Goal: Task Accomplishment & Management: Manage account settings

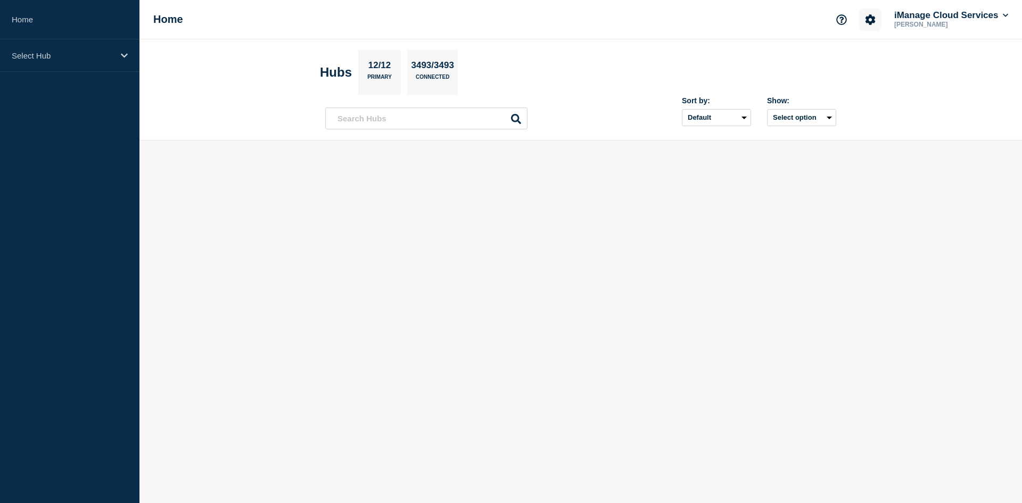
click at [867, 22] on icon "Account settings" at bounding box center [871, 19] width 10 height 10
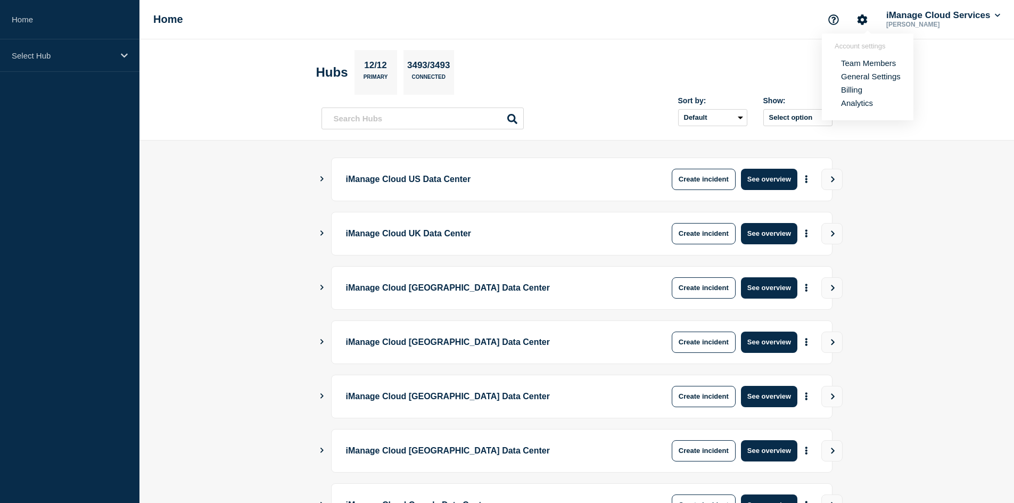
click at [1002, 20] on div "iManage Cloud Services" at bounding box center [943, 15] width 118 height 11
click at [1000, 17] on icon at bounding box center [998, 15] width 6 height 6
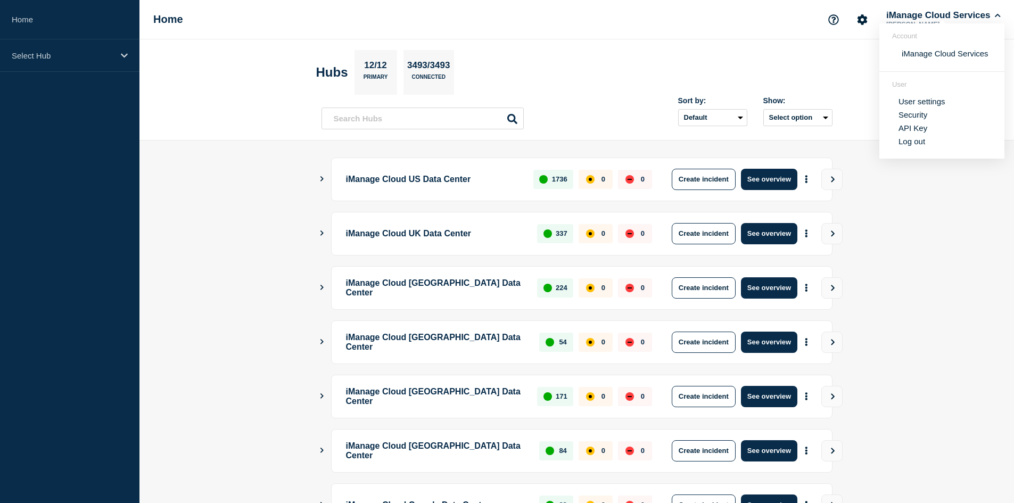
click at [919, 127] on link "API Key" at bounding box center [913, 128] width 29 height 9
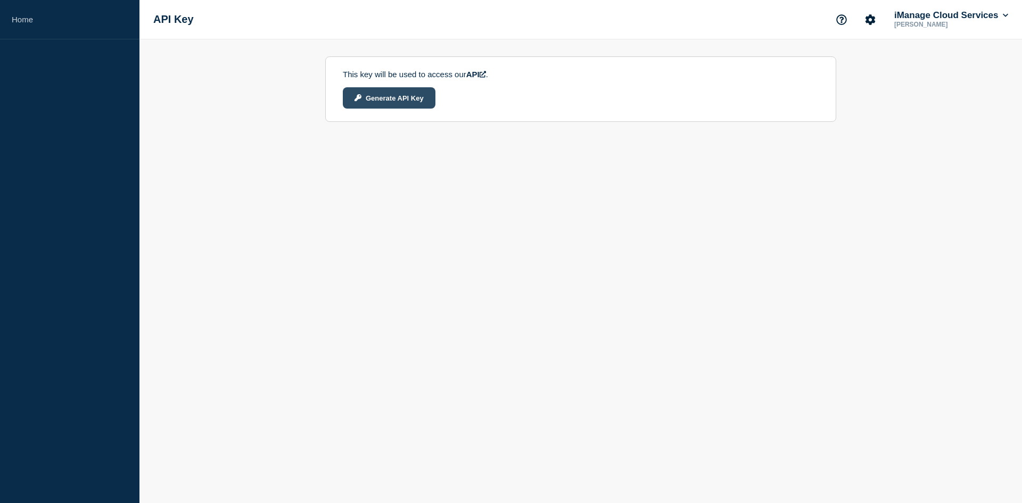
click at [425, 104] on button "Generate API Key" at bounding box center [389, 97] width 93 height 21
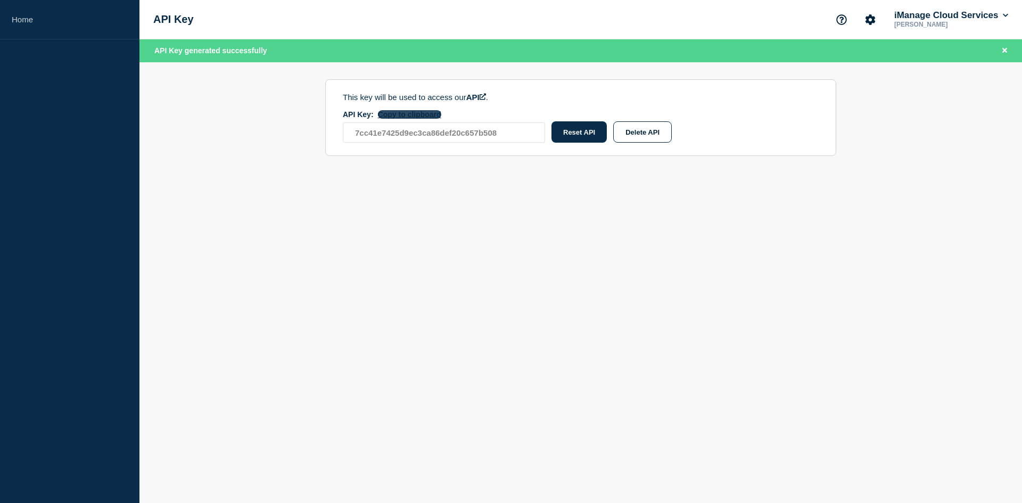
click at [419, 119] on button "Copy to clipboard" at bounding box center [409, 114] width 63 height 9
click at [400, 116] on button "Copy to clipboard" at bounding box center [409, 114] width 63 height 9
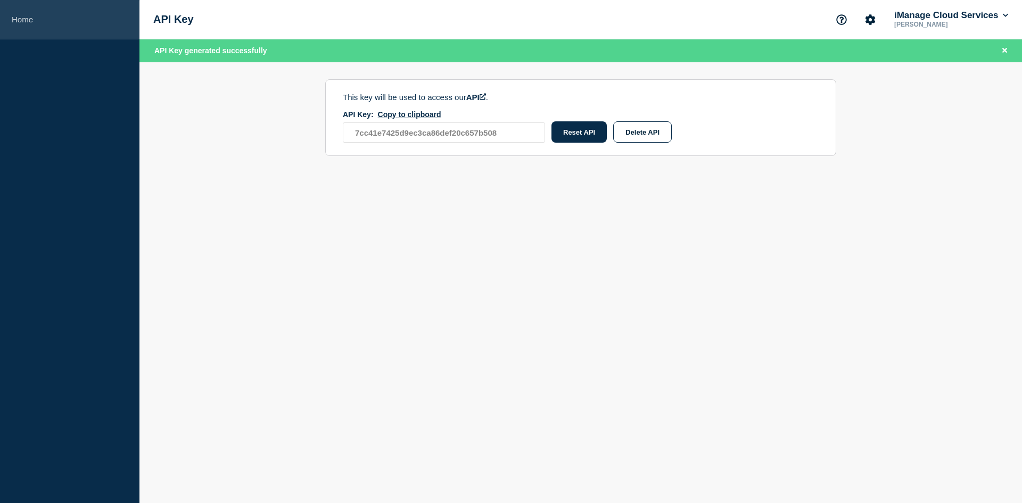
click at [63, 13] on link "Home" at bounding box center [70, 19] width 140 height 39
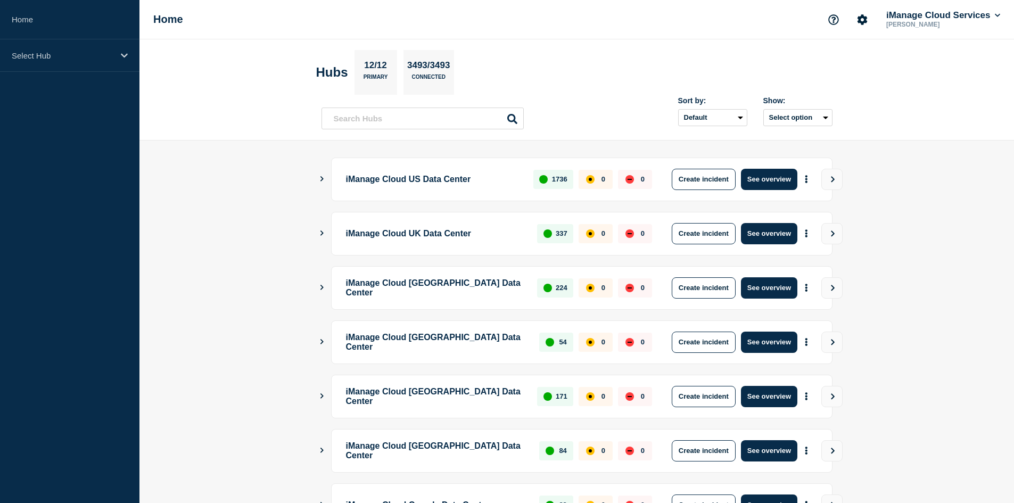
click at [919, 21] on p "[PERSON_NAME]" at bounding box center [939, 24] width 111 height 7
click at [990, 18] on button "iManage Cloud Services" at bounding box center [943, 15] width 118 height 11
click at [921, 128] on link "API Key" at bounding box center [913, 128] width 29 height 9
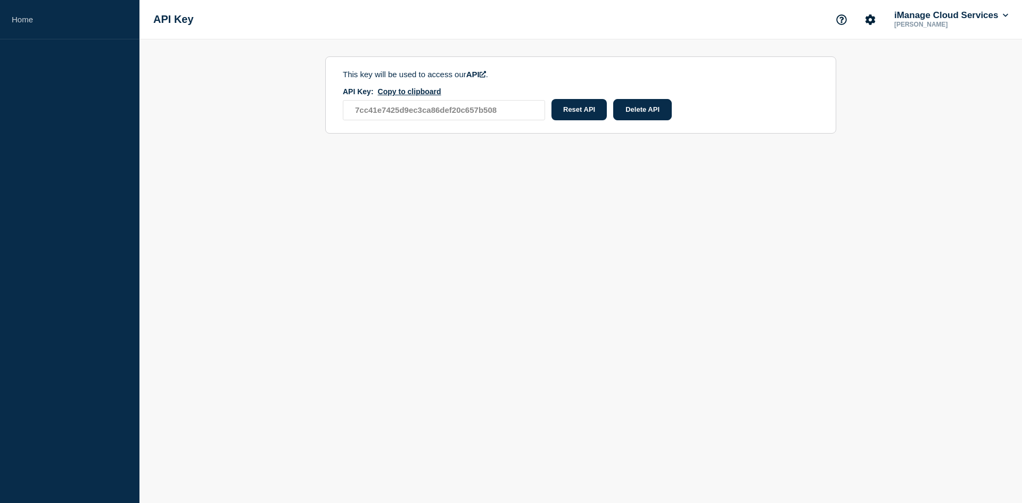
click at [647, 116] on button "Delete API" at bounding box center [642, 109] width 59 height 21
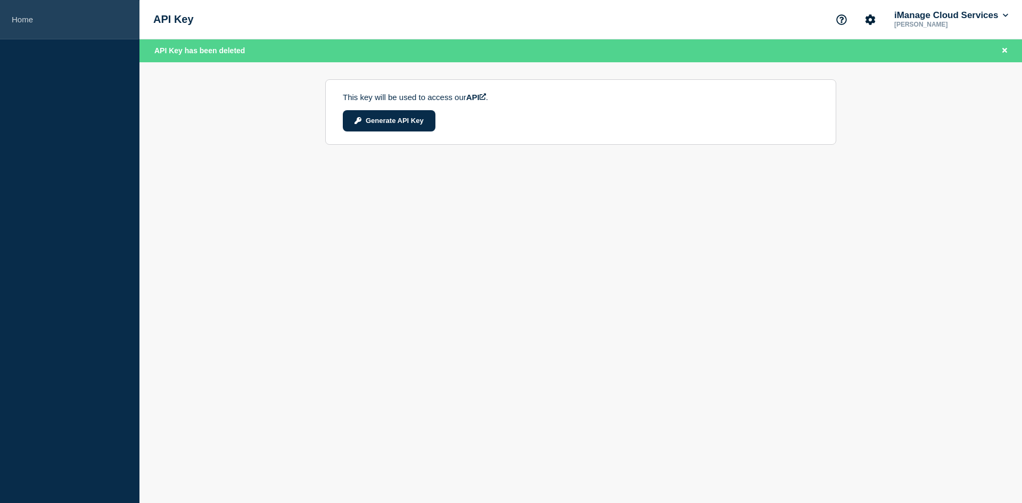
click at [69, 18] on link "Home" at bounding box center [70, 19] width 140 height 39
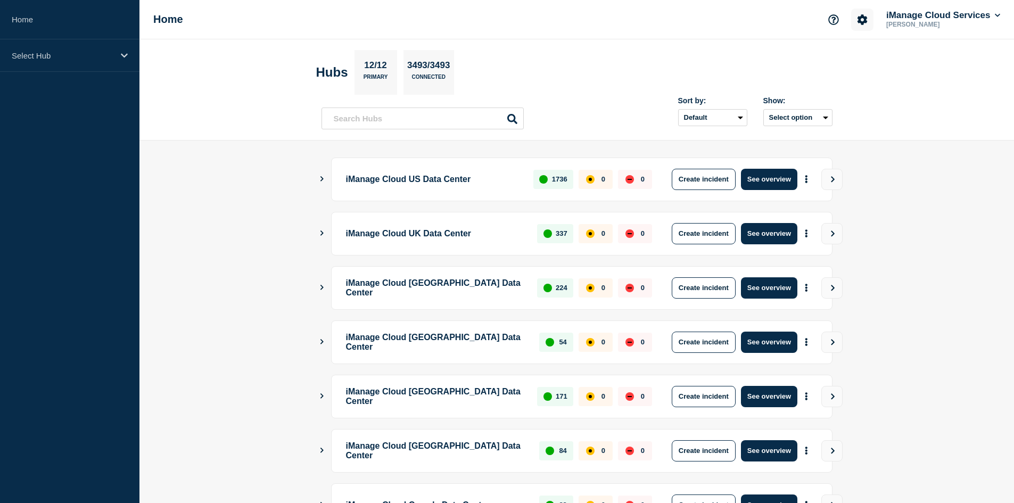
click at [858, 26] on button "Account settings" at bounding box center [862, 20] width 22 height 22
click at [860, 62] on link "Team Members" at bounding box center [860, 63] width 55 height 9
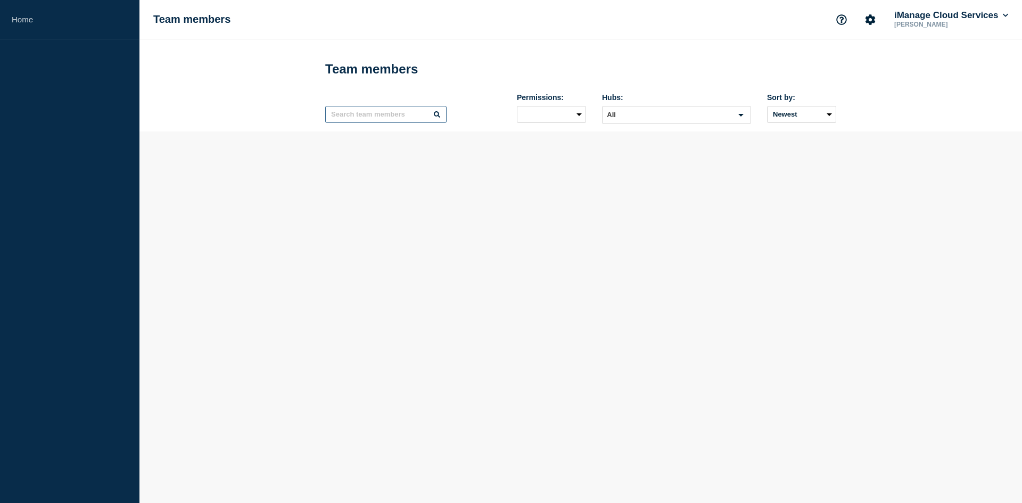
click at [388, 121] on input "text" at bounding box center [385, 114] width 121 height 17
type input "statushub"
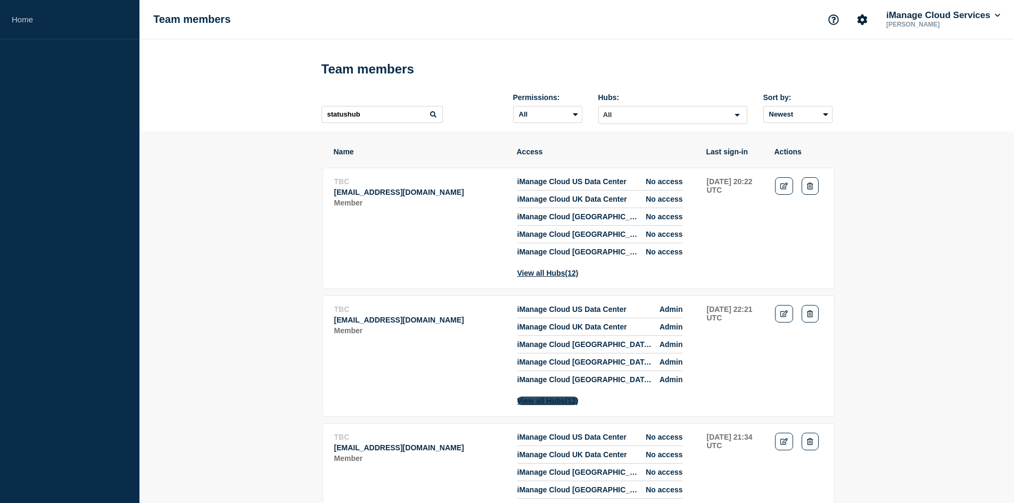
click at [579, 405] on span "(12)" at bounding box center [571, 401] width 13 height 9
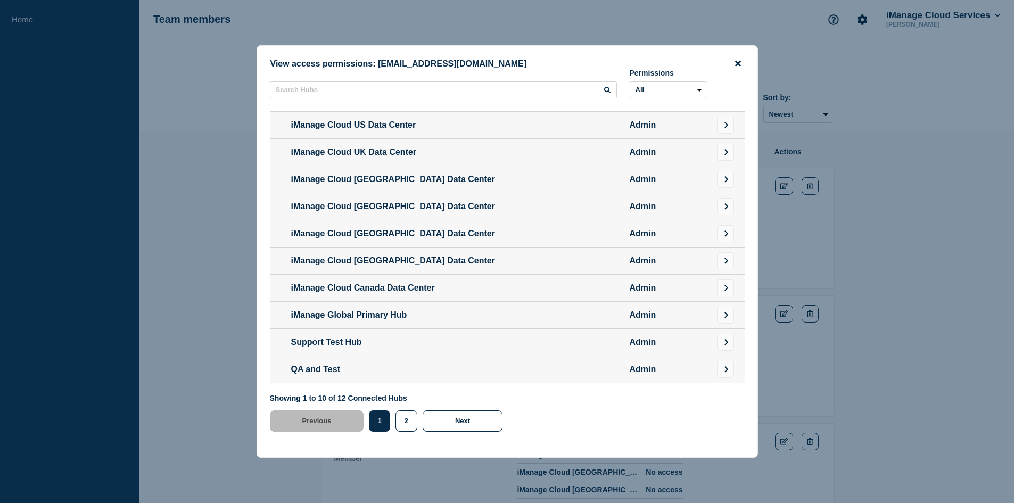
click at [740, 59] on icon "close button" at bounding box center [738, 63] width 6 height 9
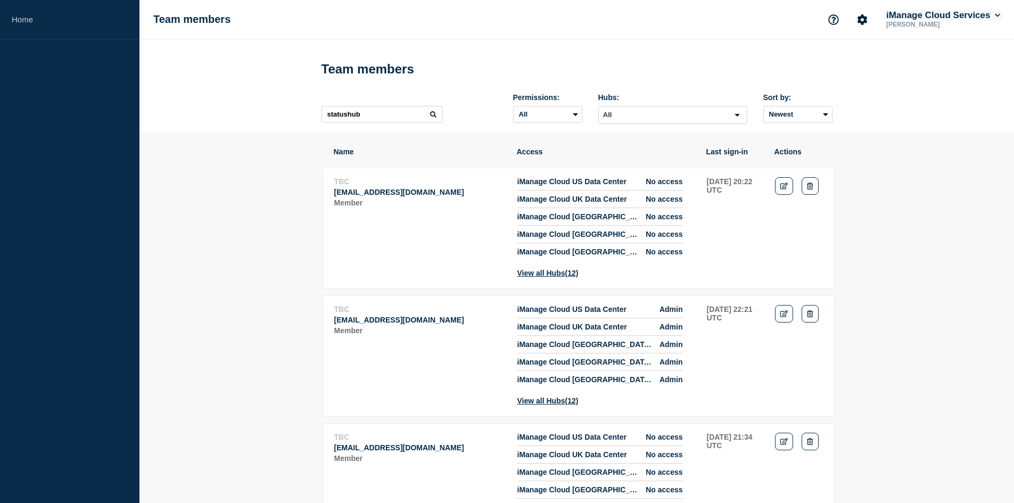
click at [936, 10] on button "iManage Cloud Services" at bounding box center [943, 15] width 118 height 11
click at [914, 129] on link "API Key" at bounding box center [913, 128] width 29 height 9
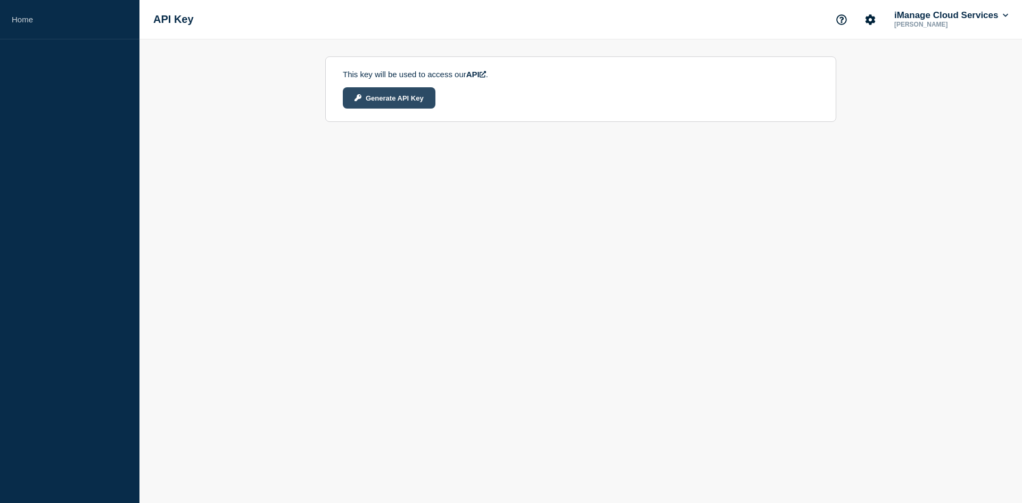
click at [404, 100] on button "Generate API Key" at bounding box center [389, 97] width 93 height 21
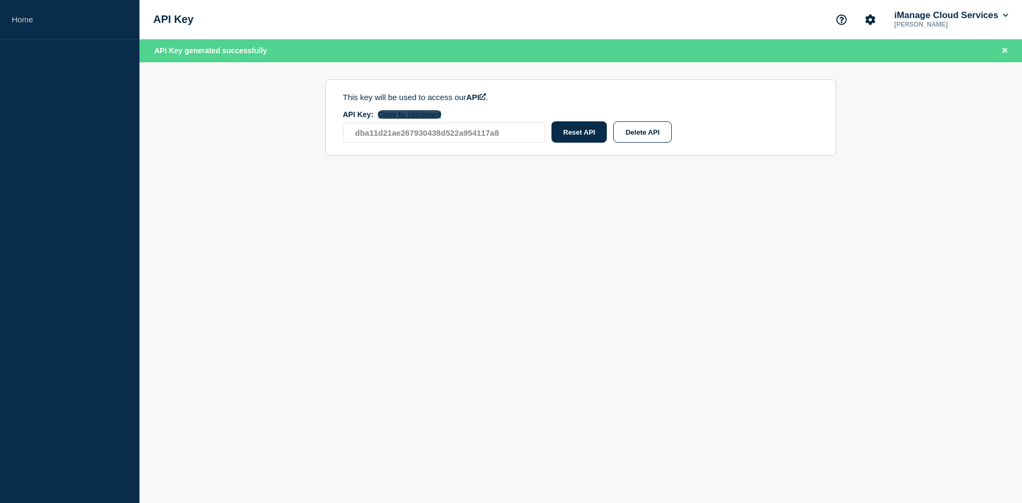
click at [427, 118] on button "Copy to clipboard" at bounding box center [409, 114] width 63 height 9
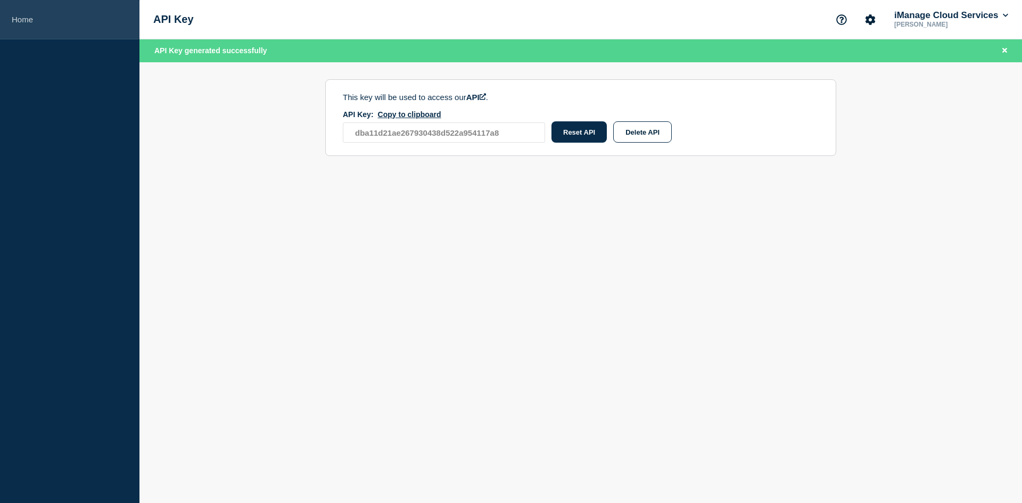
click at [46, 31] on link "Home" at bounding box center [70, 19] width 140 height 39
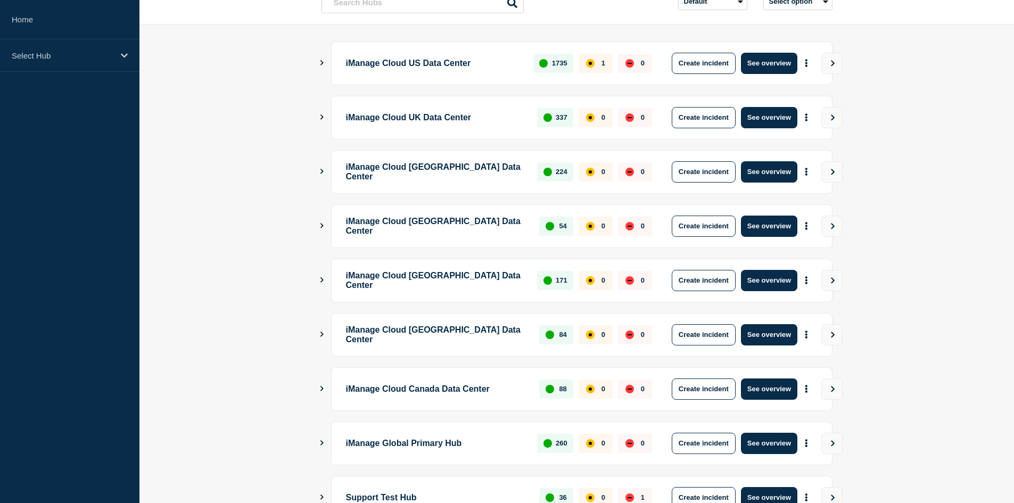
scroll to position [252, 0]
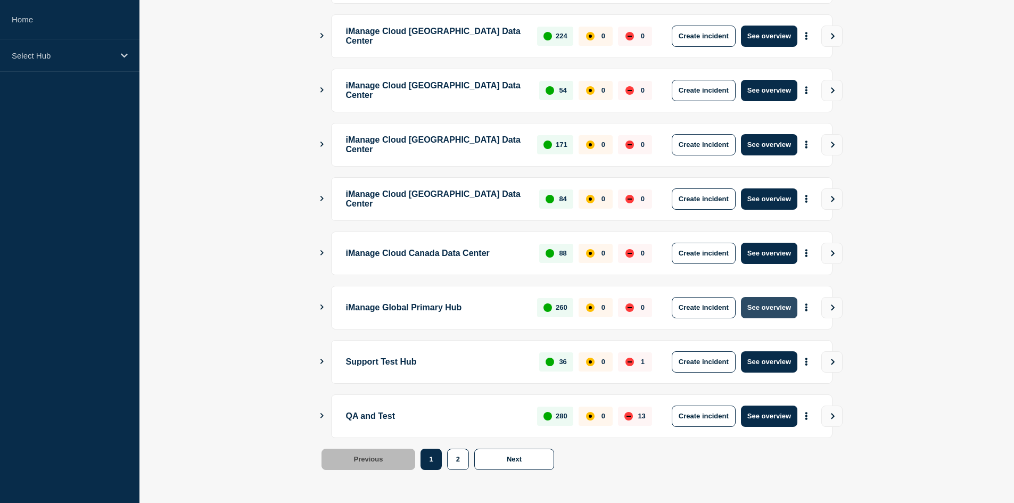
click at [784, 301] on button "See overview" at bounding box center [769, 307] width 56 height 21
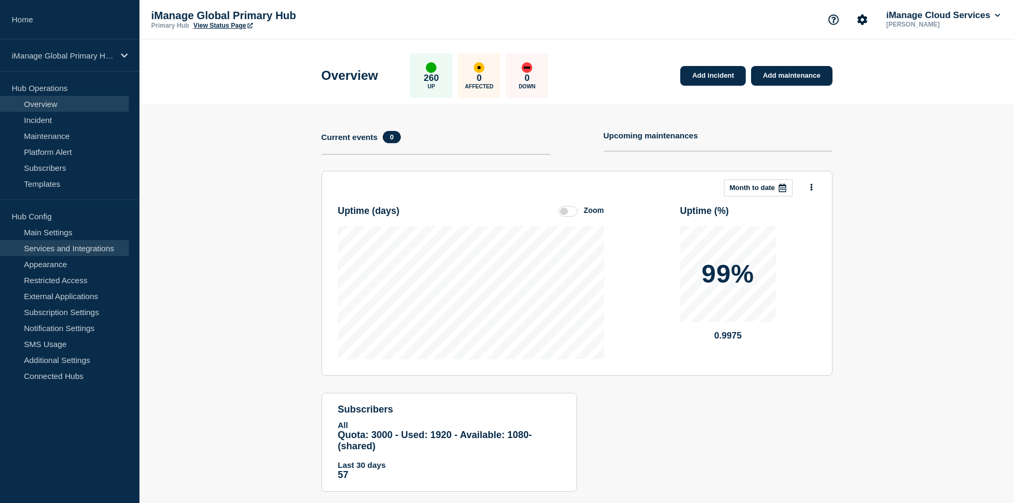
click at [87, 250] on link "Services and Integrations" at bounding box center [64, 248] width 129 height 16
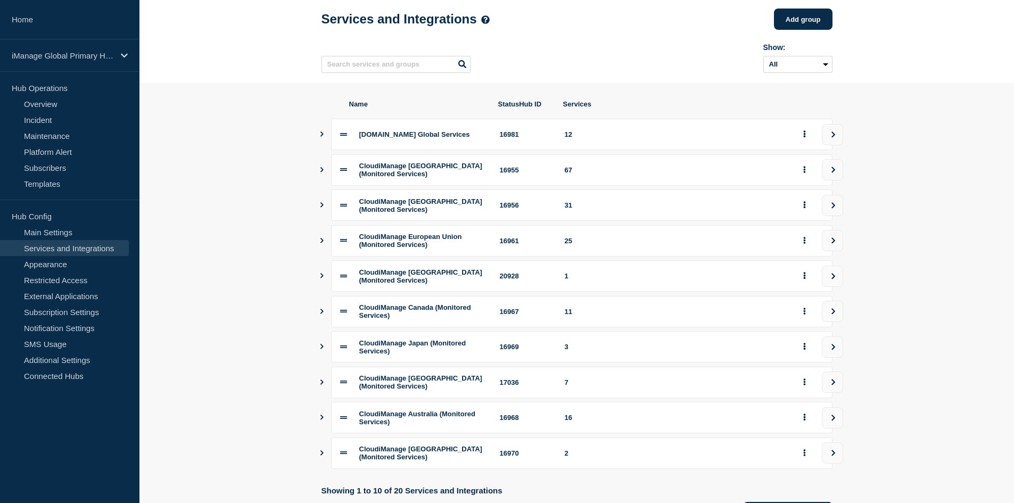
scroll to position [53, 0]
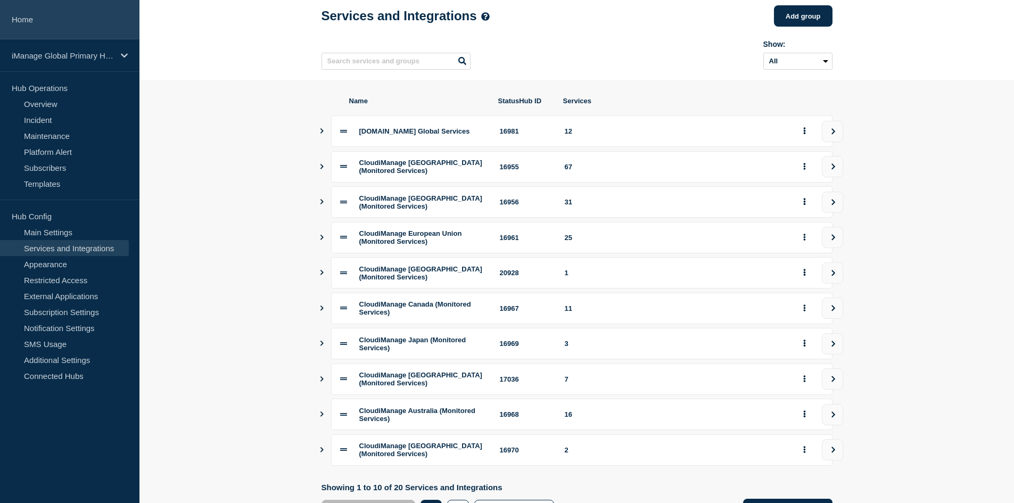
click at [43, 17] on link "Home" at bounding box center [70, 19] width 140 height 39
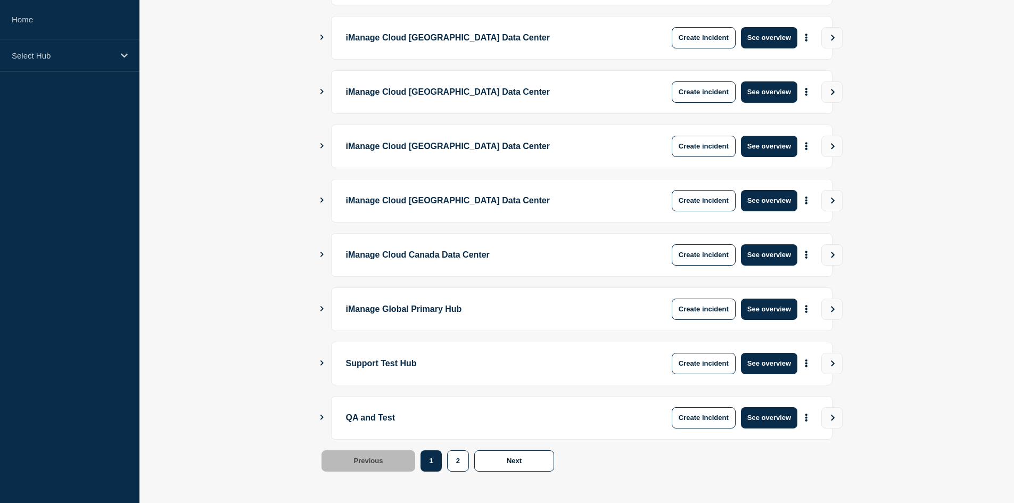
scroll to position [252, 0]
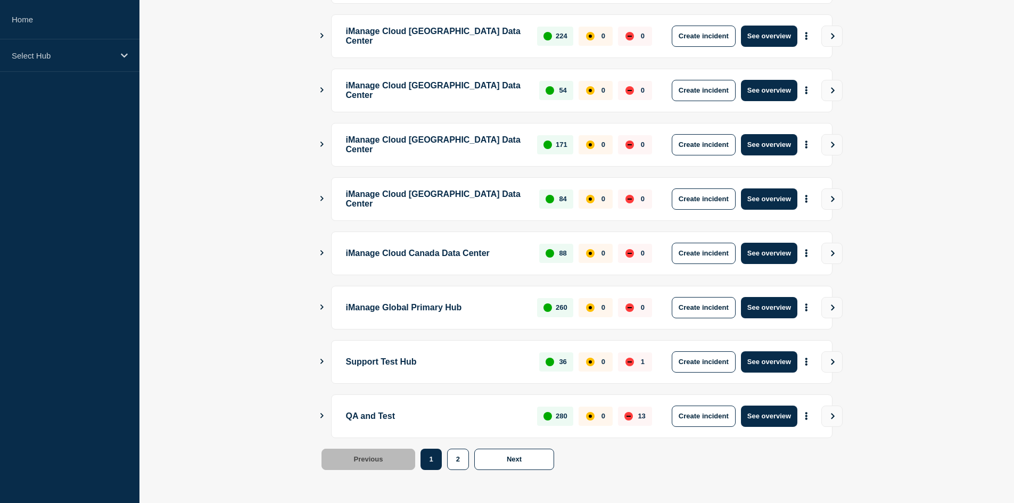
click at [322, 305] on icon "Show Connected Hubs" at bounding box center [321, 307] width 7 height 5
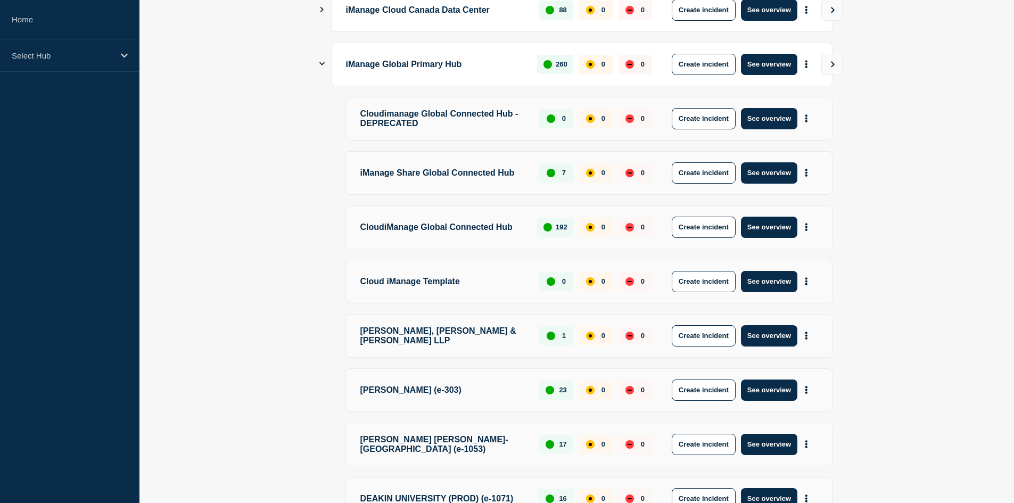
scroll to position [465, 0]
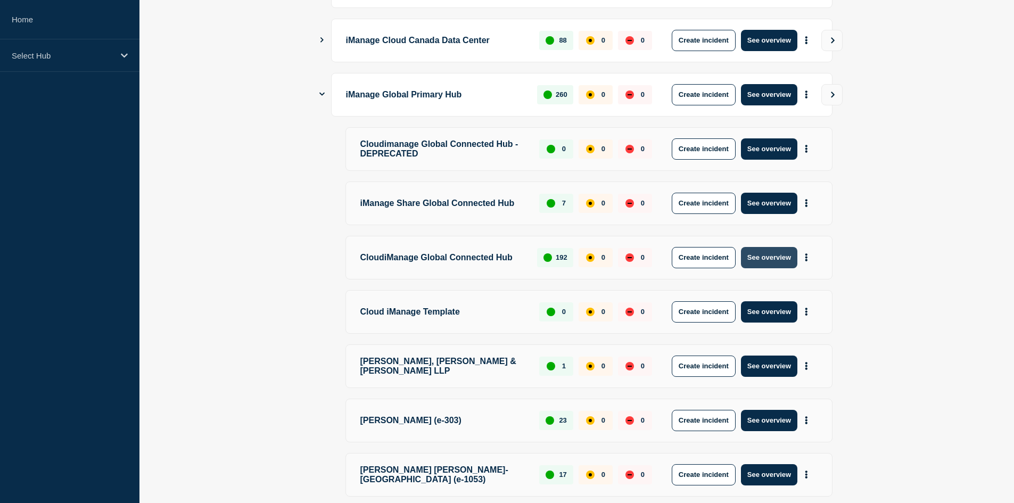
click at [785, 267] on button "See overview" at bounding box center [769, 257] width 56 height 21
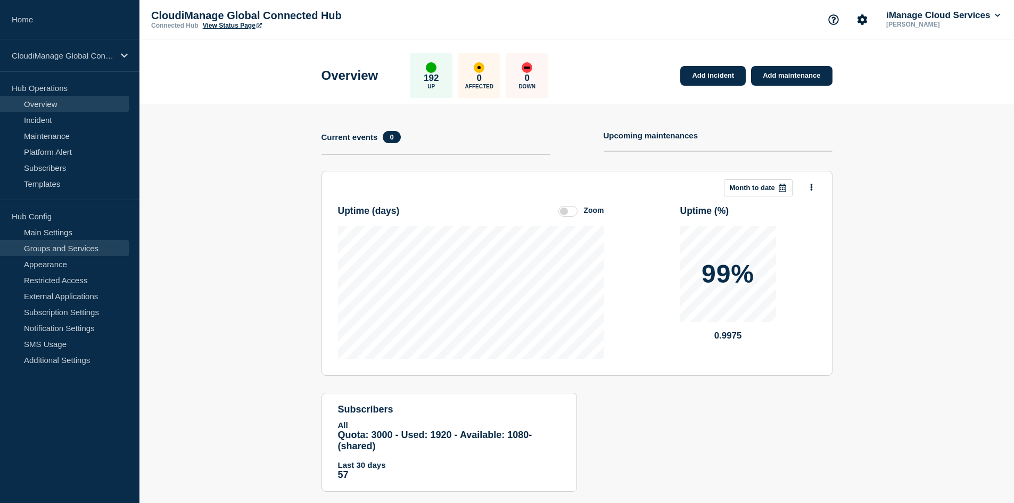
click at [87, 244] on link "Groups and Services" at bounding box center [64, 248] width 129 height 16
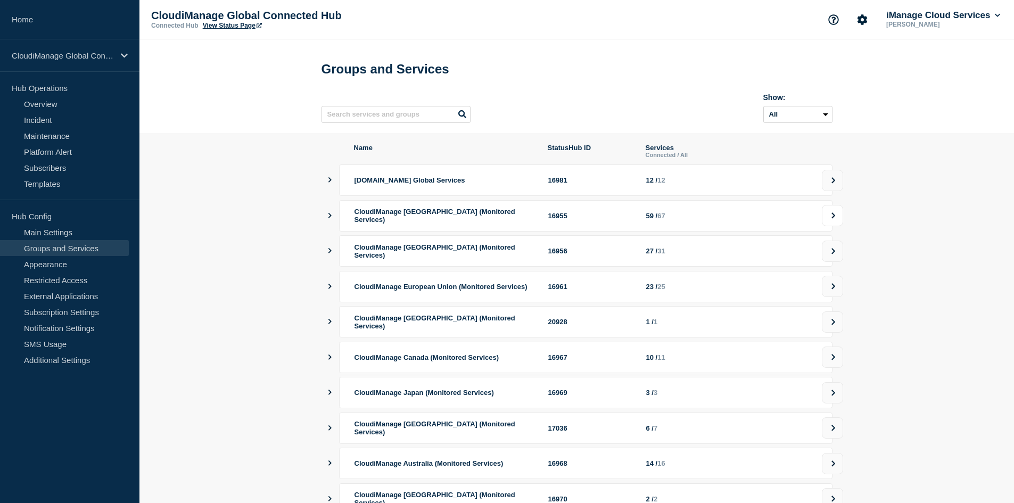
click at [834, 219] on icon at bounding box center [833, 215] width 7 height 6
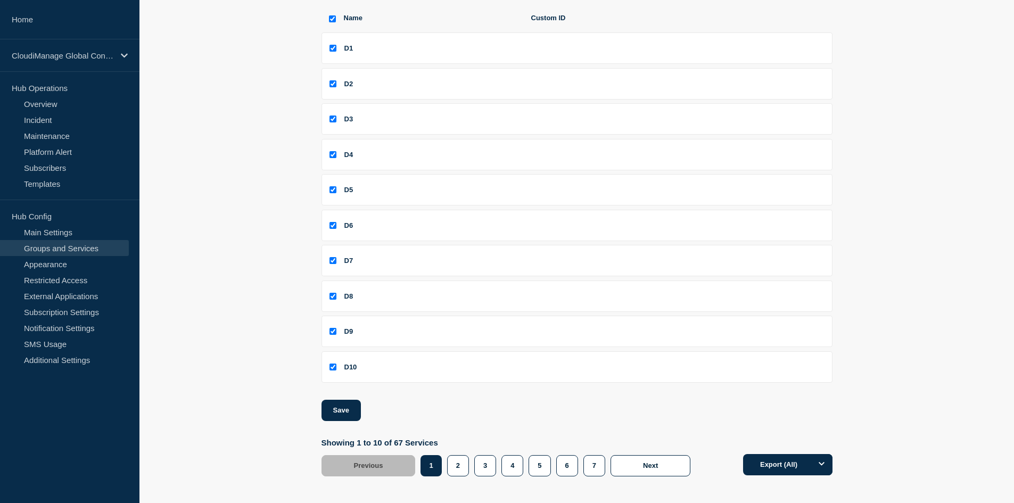
scroll to position [145, 0]
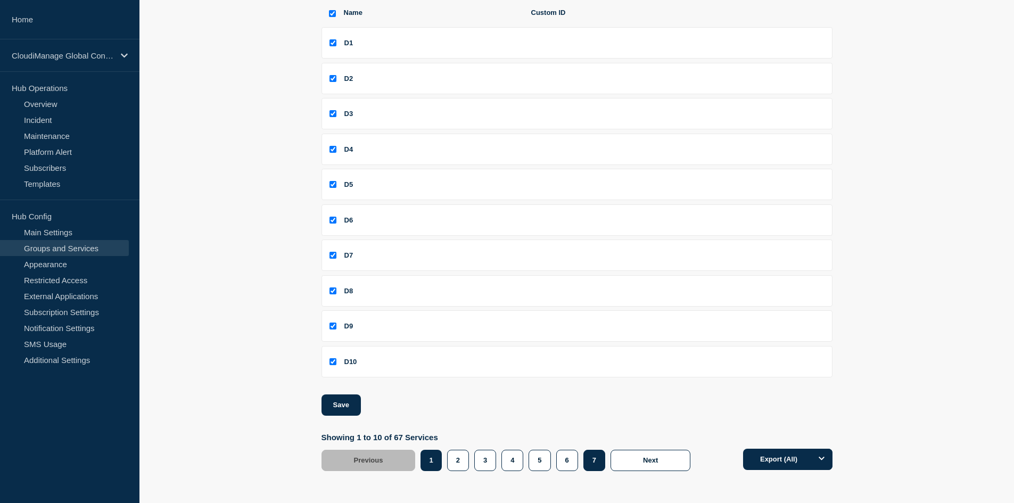
click at [602, 464] on button "7" at bounding box center [595, 460] width 22 height 21
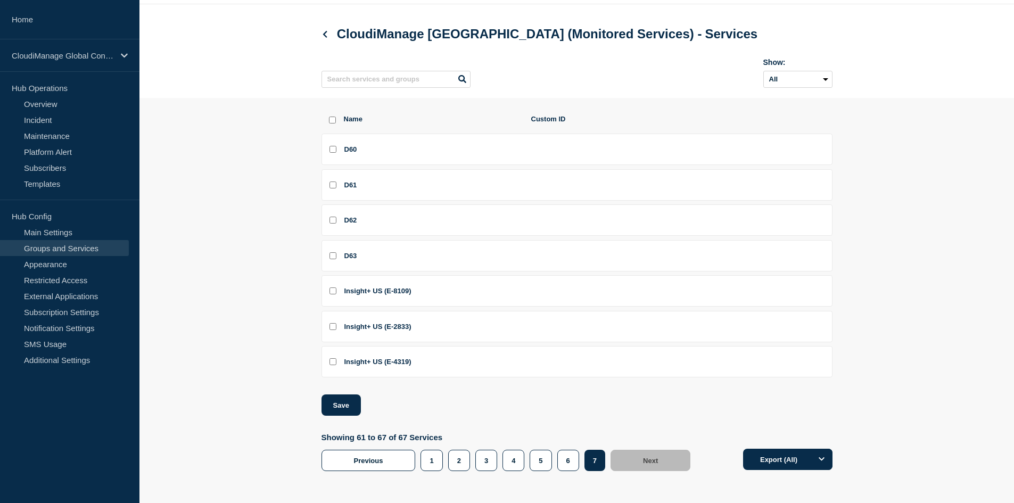
checkbox input "false"
click at [330, 147] on input "D60 checkbox" at bounding box center [333, 149] width 7 height 7
checkbox input "true"
click at [332, 186] on input "D61 checkbox" at bounding box center [333, 185] width 7 height 7
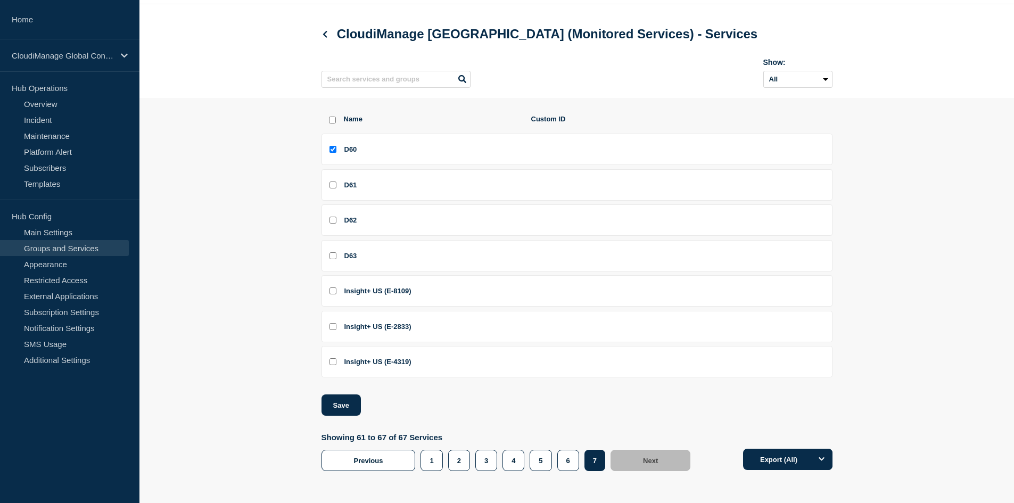
checkbox input "true"
click at [333, 218] on input "D62 checkbox" at bounding box center [333, 220] width 7 height 7
checkbox input "true"
click at [333, 251] on li "D63" at bounding box center [577, 255] width 511 height 31
click at [333, 257] on input "D63 checkbox" at bounding box center [333, 255] width 7 height 7
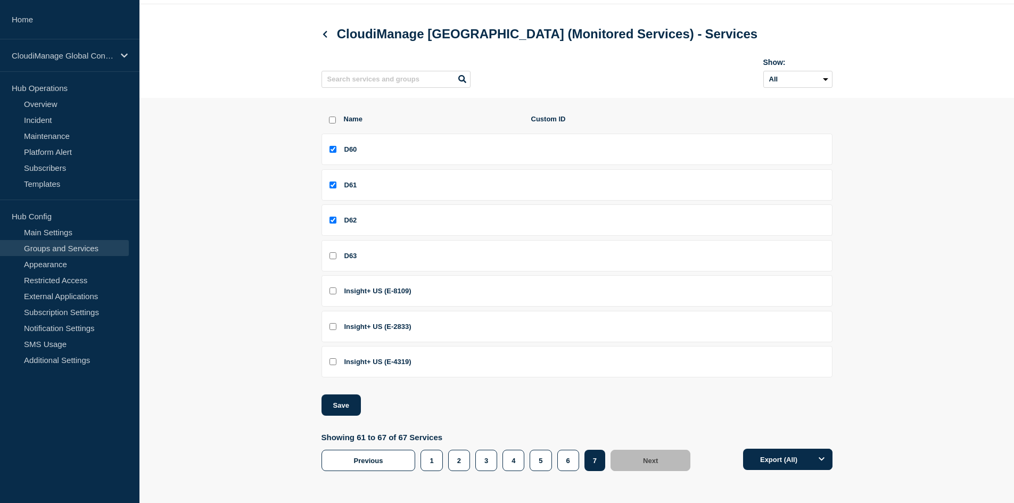
checkbox input "true"
click at [350, 412] on button "Save" at bounding box center [341, 405] width 39 height 21
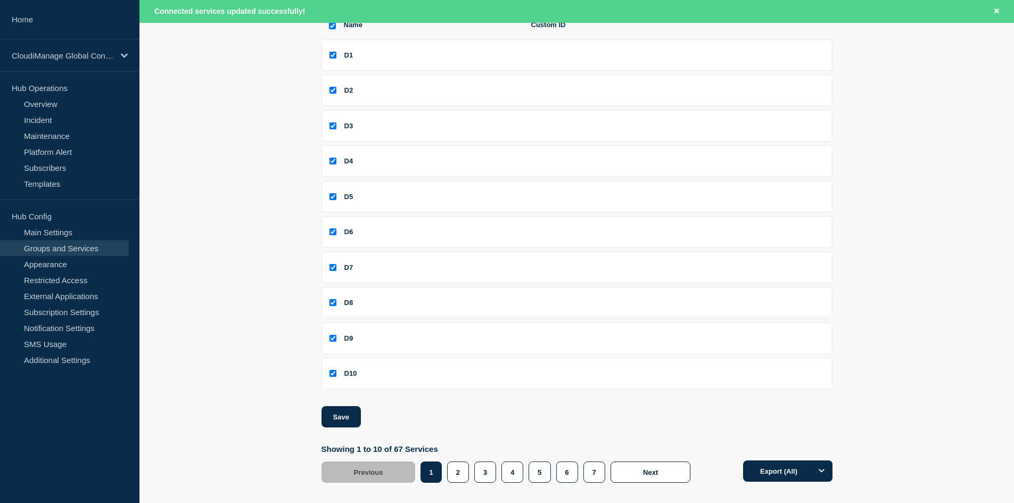
scroll to position [167, 0]
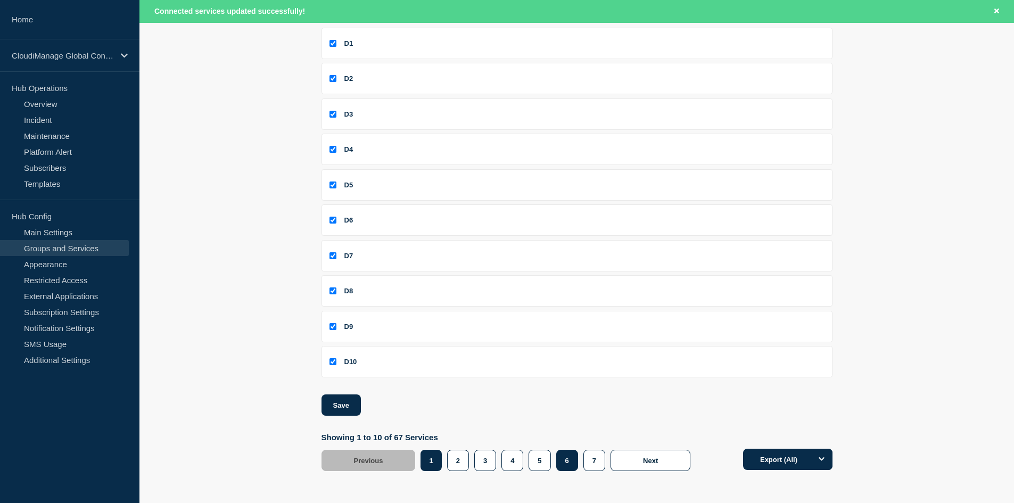
click at [574, 463] on button "6" at bounding box center [567, 460] width 22 height 21
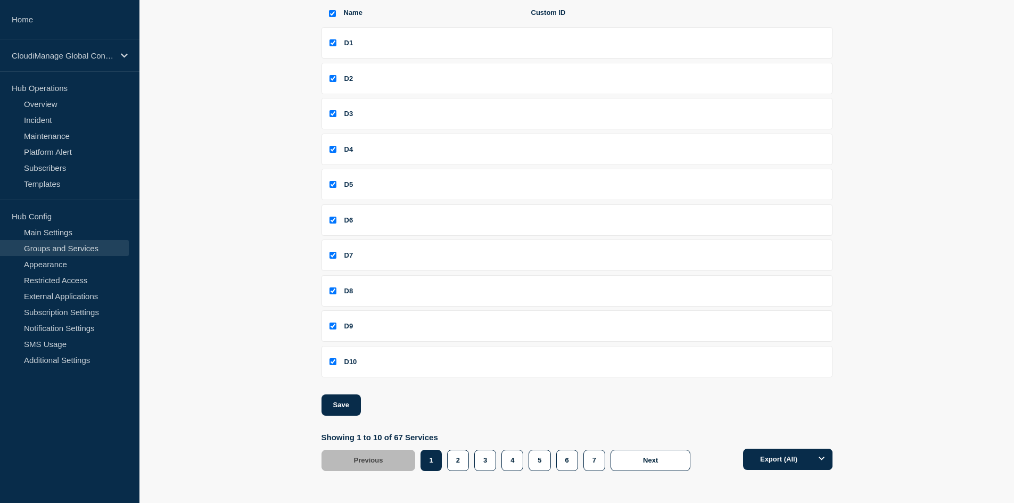
scroll to position [144, 0]
checkbox input "false"
click at [591, 461] on button "7" at bounding box center [595, 460] width 22 height 21
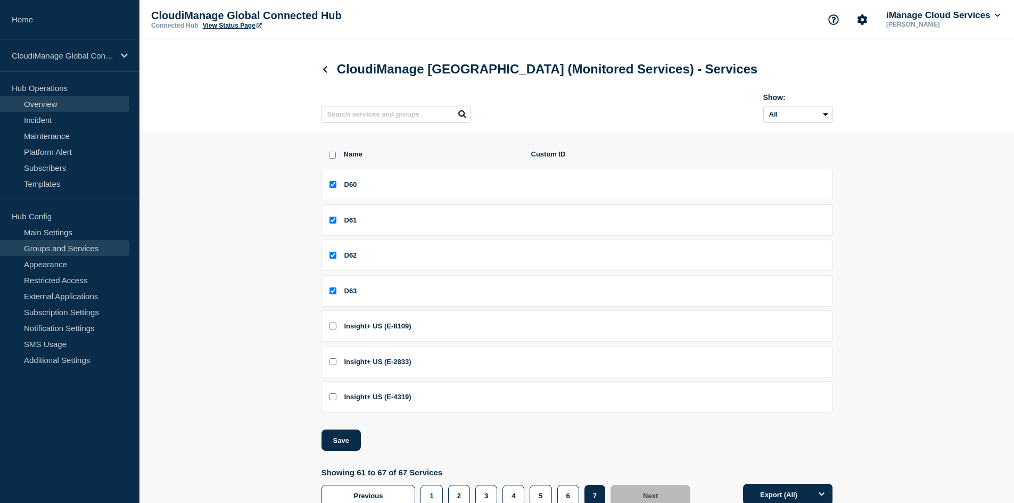
click at [59, 107] on link "Overview" at bounding box center [64, 104] width 129 height 16
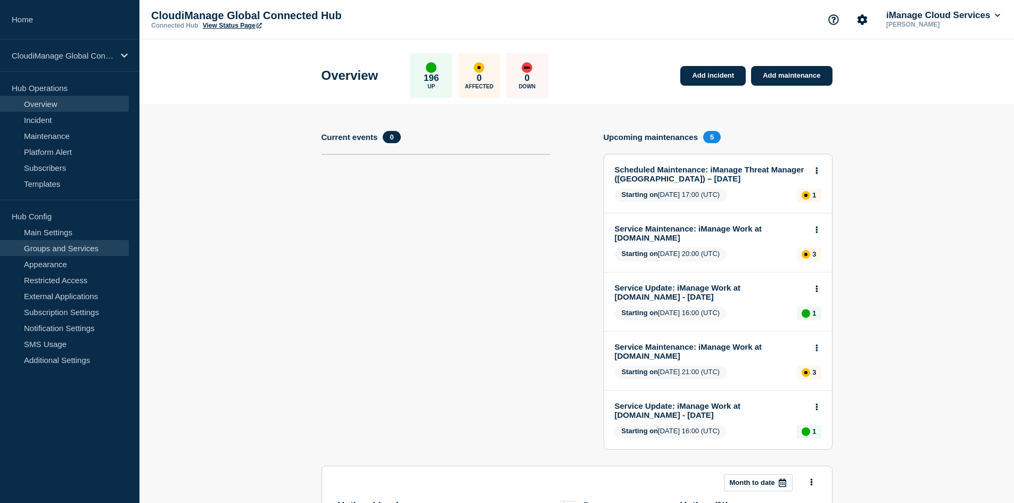
click at [38, 243] on link "Groups and Services" at bounding box center [64, 248] width 129 height 16
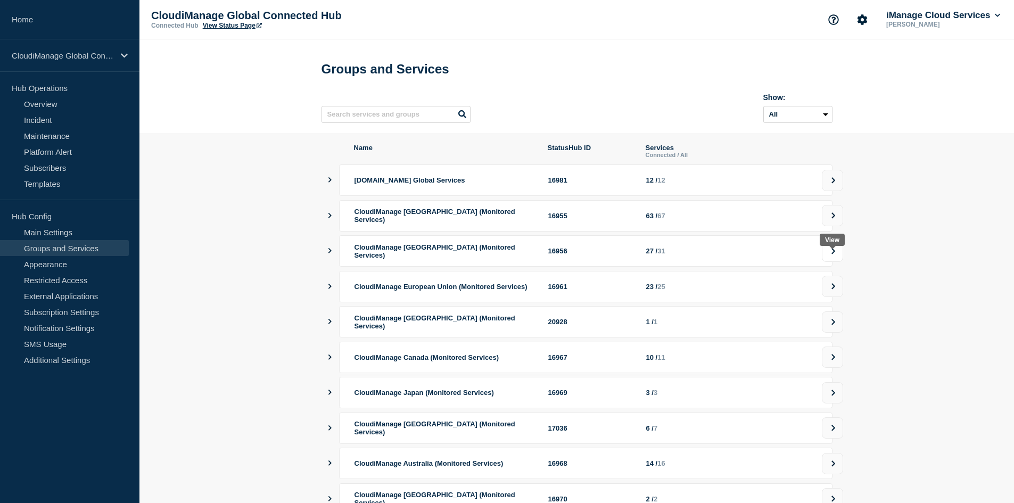
click at [838, 262] on button at bounding box center [832, 251] width 21 height 21
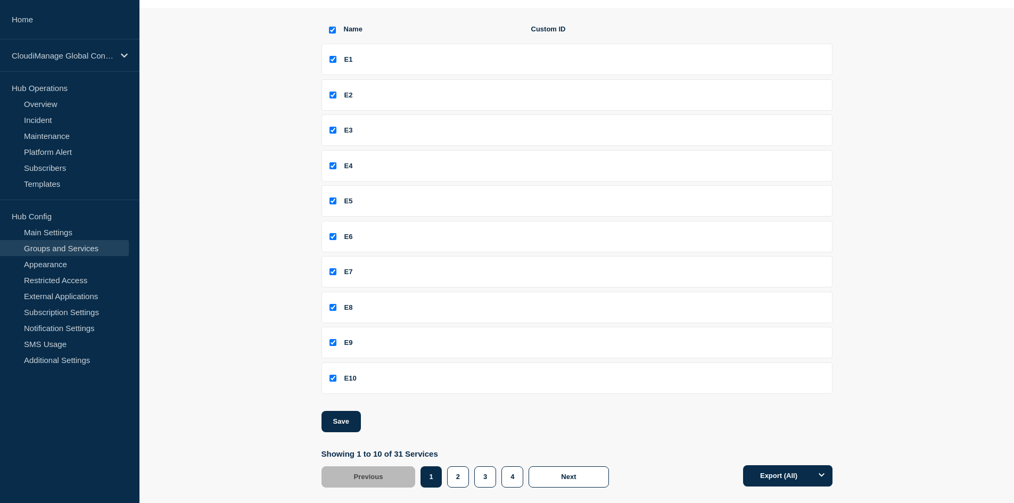
scroll to position [145, 0]
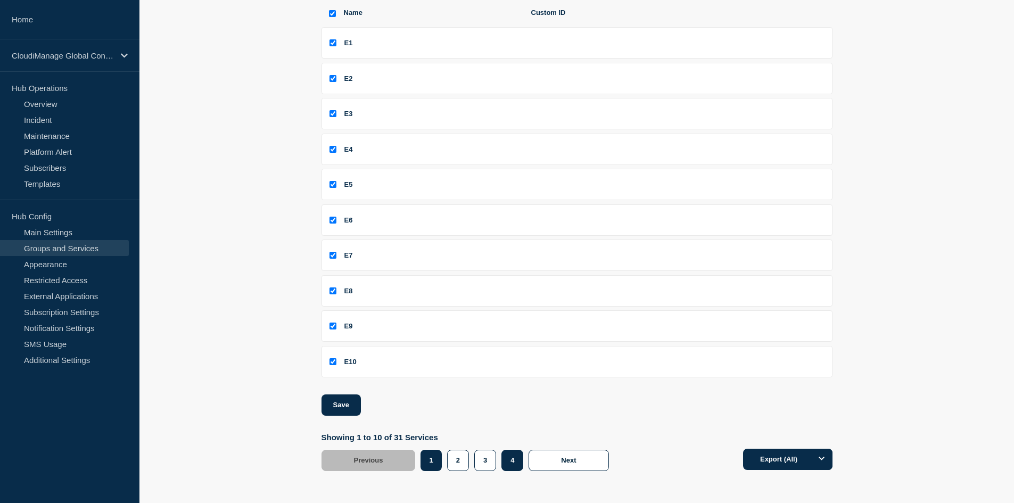
click at [512, 461] on button "4" at bounding box center [513, 460] width 22 height 21
checkbox input "false"
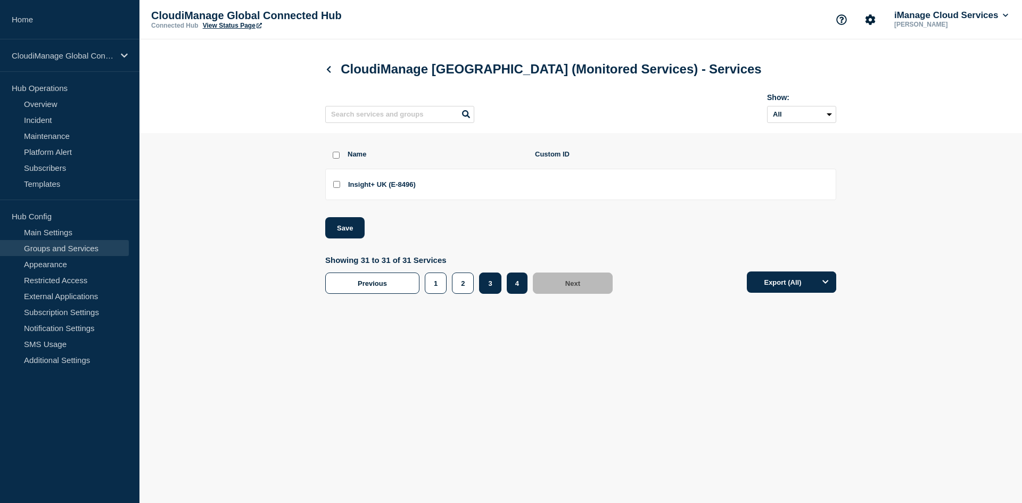
click at [497, 282] on button "3" at bounding box center [490, 283] width 22 height 21
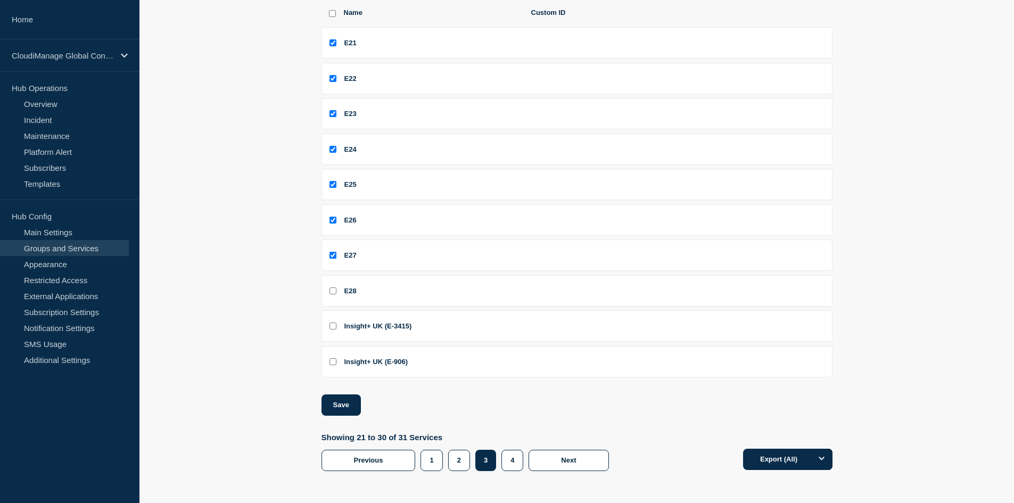
scroll to position [145, 0]
click at [330, 289] on input "E28 checkbox" at bounding box center [333, 291] width 7 height 7
checkbox input "true"
click at [352, 401] on button "Save" at bounding box center [341, 405] width 39 height 21
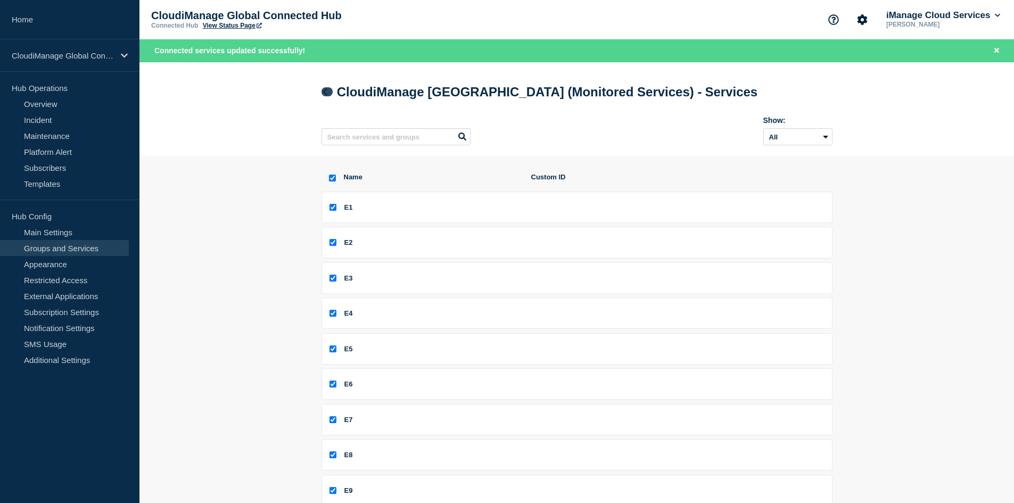
click at [327, 94] on icon at bounding box center [325, 91] width 8 height 7
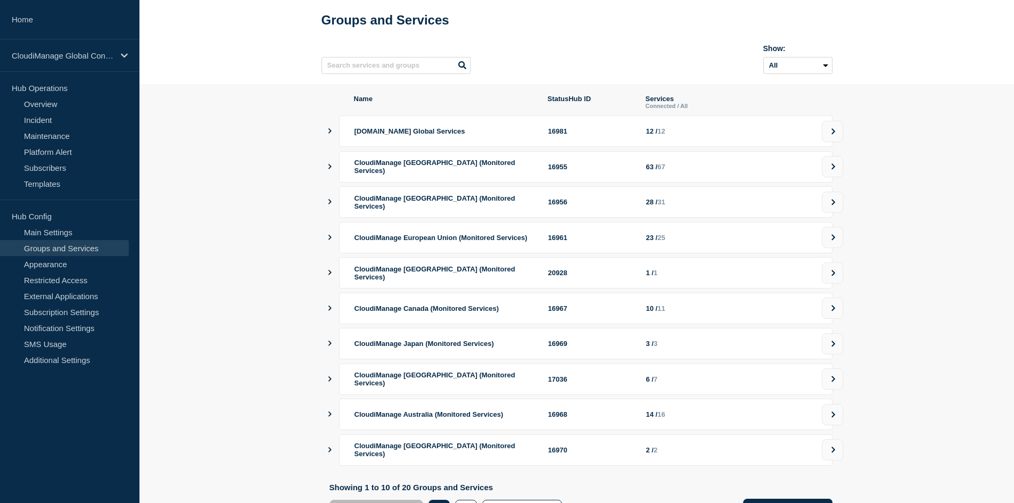
scroll to position [53, 0]
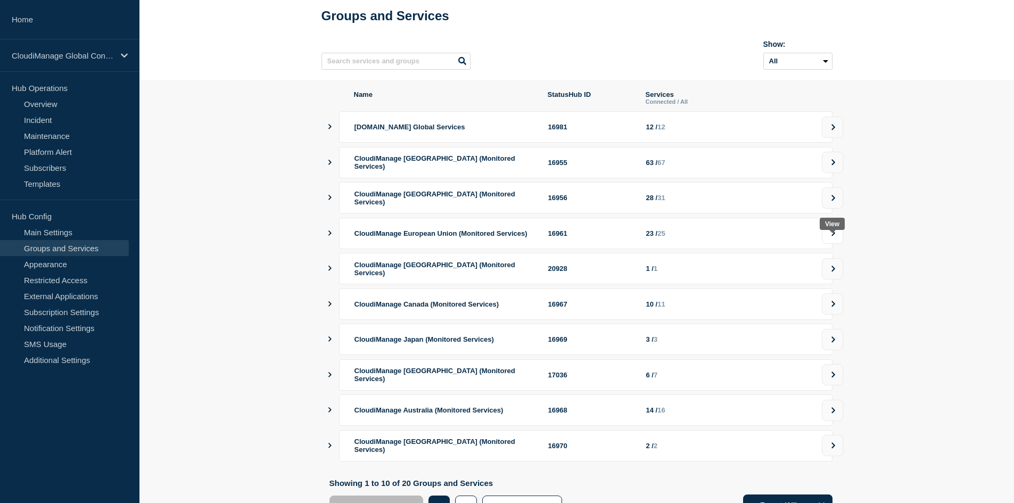
click at [835, 236] on icon at bounding box center [833, 233] width 7 height 6
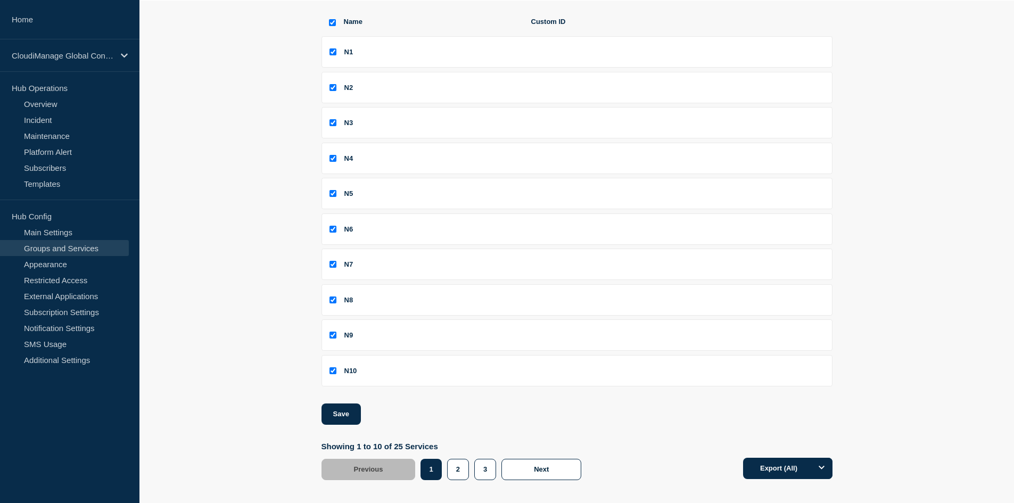
scroll to position [145, 0]
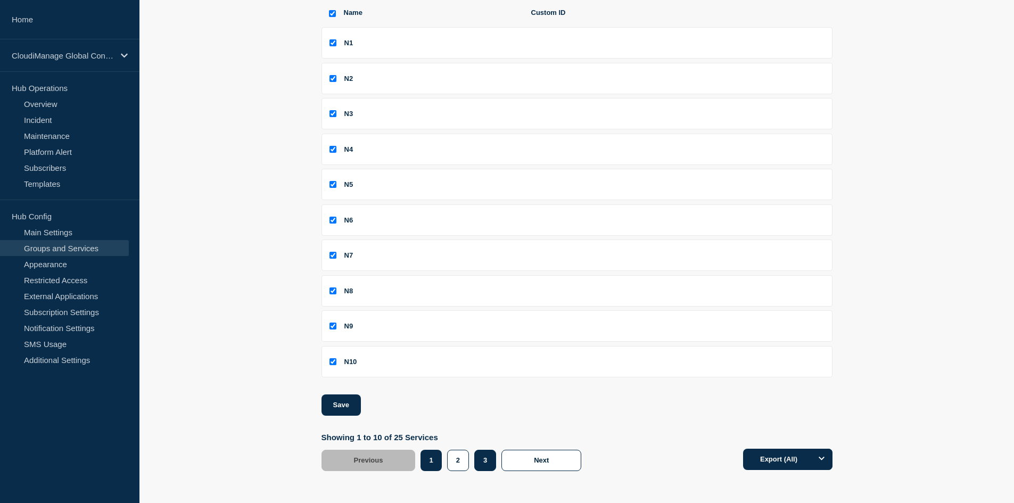
click at [483, 461] on button "3" at bounding box center [485, 460] width 22 height 21
checkbox input "false"
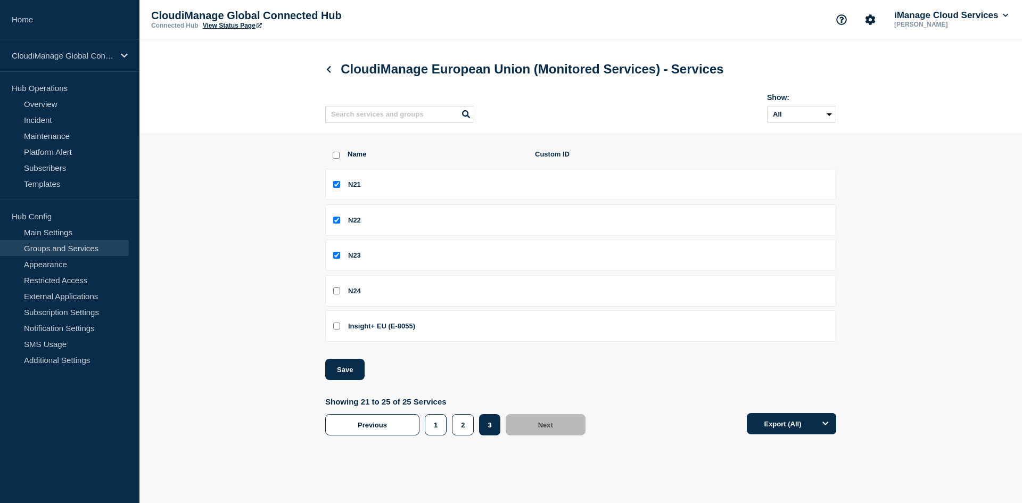
click at [337, 292] on input "N24 checkbox" at bounding box center [336, 291] width 7 height 7
checkbox input "true"
click at [348, 377] on button "Save" at bounding box center [344, 369] width 39 height 21
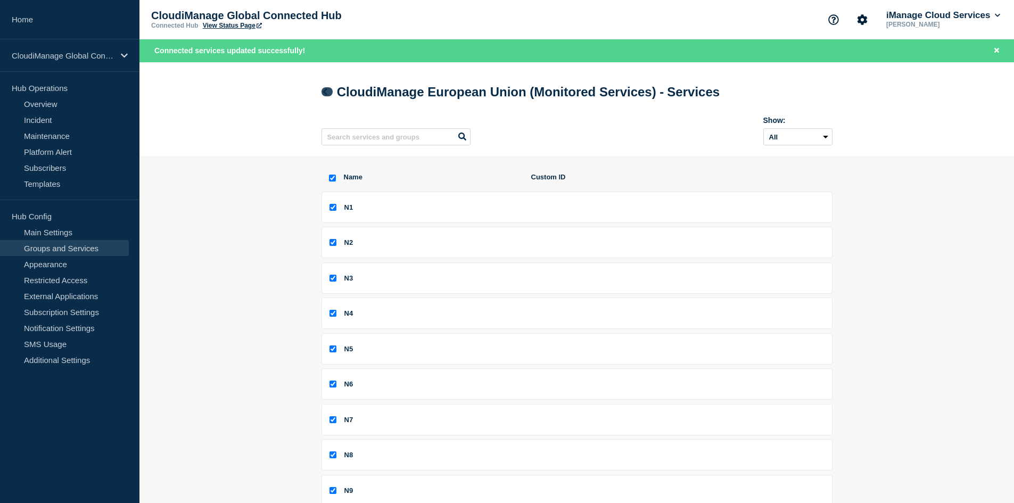
click at [322, 93] on icon at bounding box center [325, 91] width 8 height 7
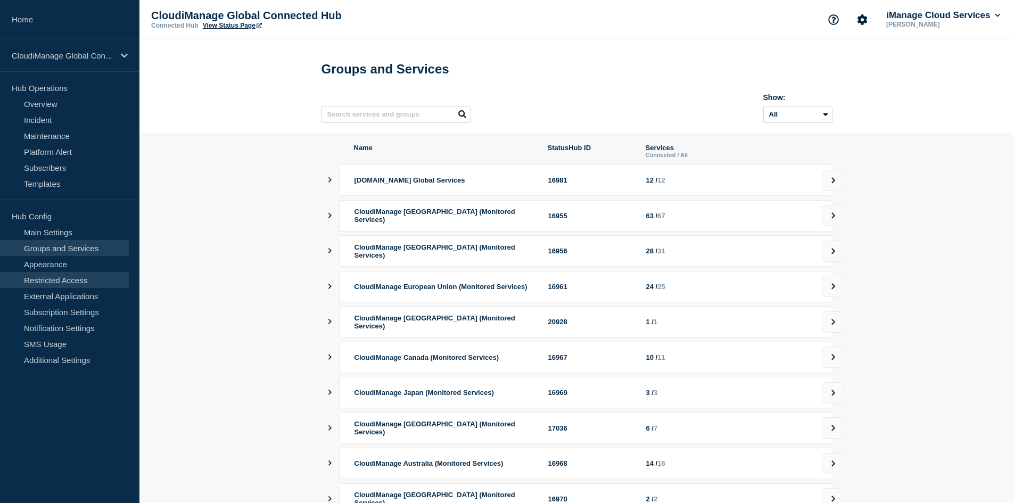
click at [72, 285] on link "Restricted Access" at bounding box center [64, 280] width 129 height 16
click at [64, 169] on link "Subscribers" at bounding box center [64, 168] width 129 height 16
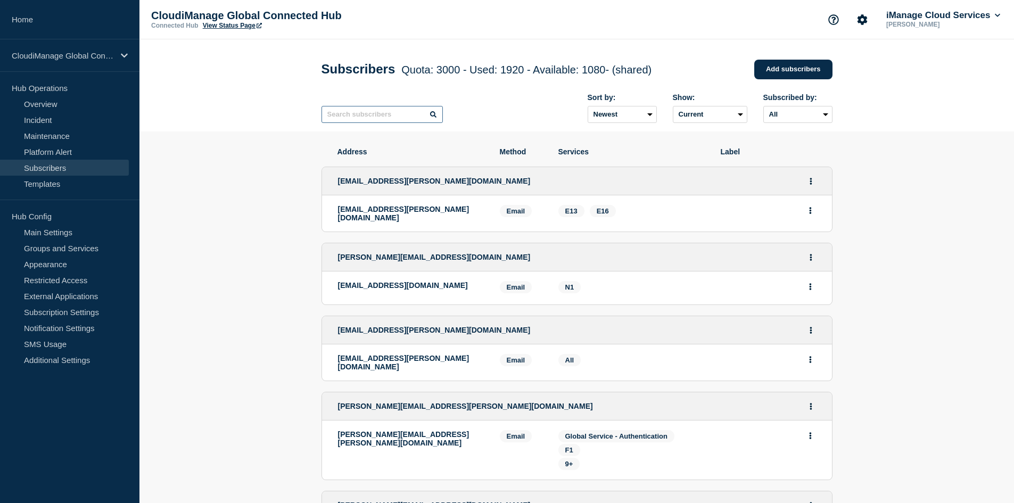
click at [385, 113] on input "text" at bounding box center [382, 114] width 121 height 17
type input "conrad"
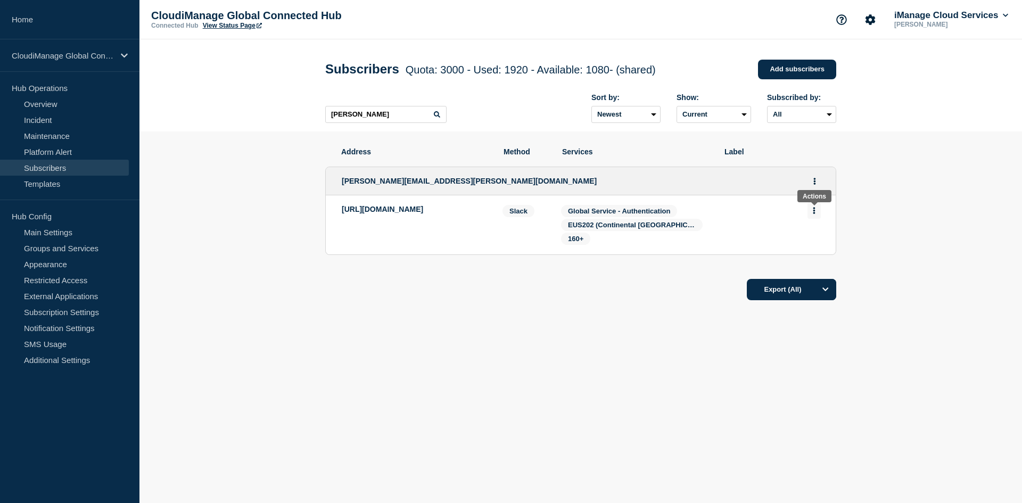
click at [817, 211] on button "Actions" at bounding box center [814, 210] width 13 height 17
click at [646, 305] on div "Address Method Services Label john.conrad@imanage.com https://hooks.slack.com/s…" at bounding box center [580, 257] width 511 height 250
click at [817, 184] on button "Actions" at bounding box center [814, 181] width 13 height 17
click at [815, 215] on link "Edit" at bounding box center [811, 212] width 12 height 8
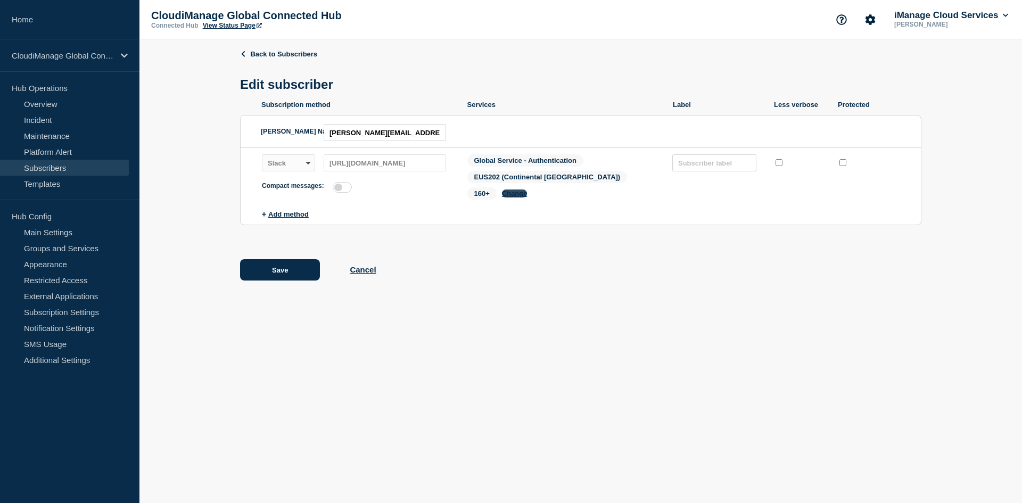
click at [528, 190] on button "Change" at bounding box center [515, 194] width 26 height 8
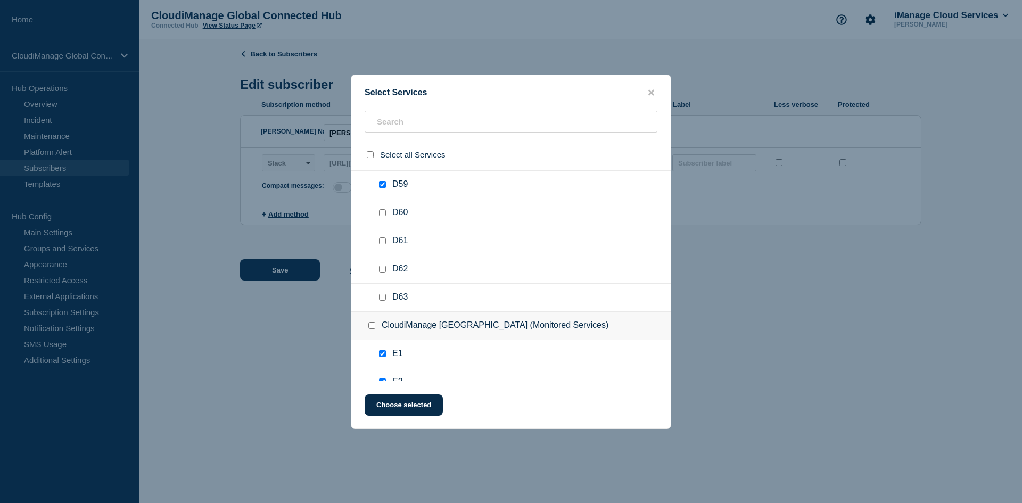
scroll to position [2023, 0]
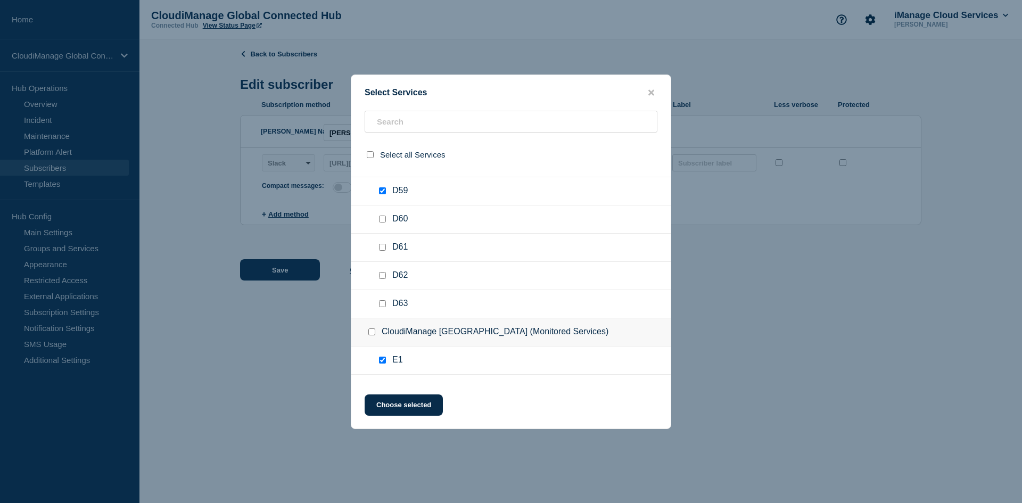
click at [384, 220] on input "D60 checkbox" at bounding box center [382, 219] width 7 height 7
checkbox input "true"
click at [384, 248] on input "D61 checkbox" at bounding box center [382, 247] width 7 height 7
checkbox input "true"
click at [383, 277] on input "D62 checkbox" at bounding box center [382, 275] width 7 height 7
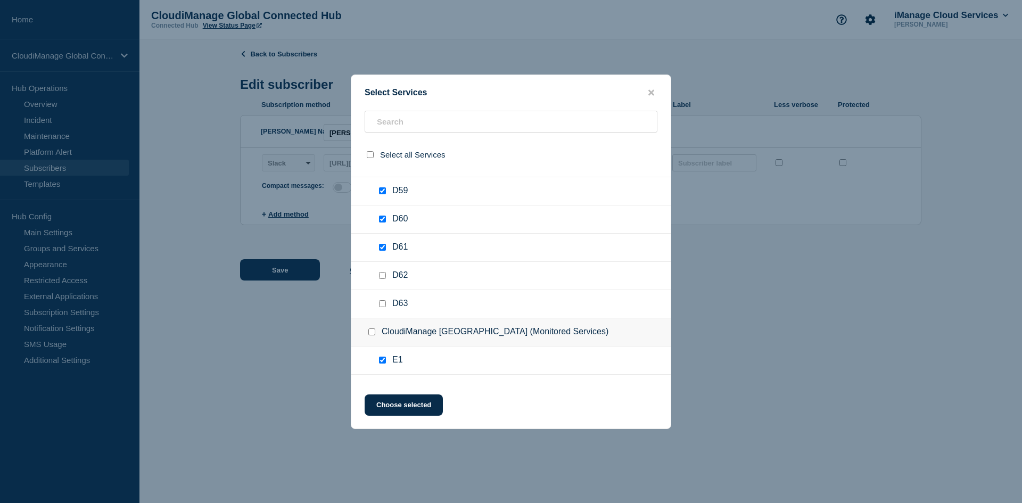
checkbox input "true"
drag, startPoint x: 381, startPoint y: 303, endPoint x: 386, endPoint y: 300, distance: 5.5
click at [381, 304] on input "D63 checkbox" at bounding box center [382, 303] width 7 height 7
checkbox input "true"
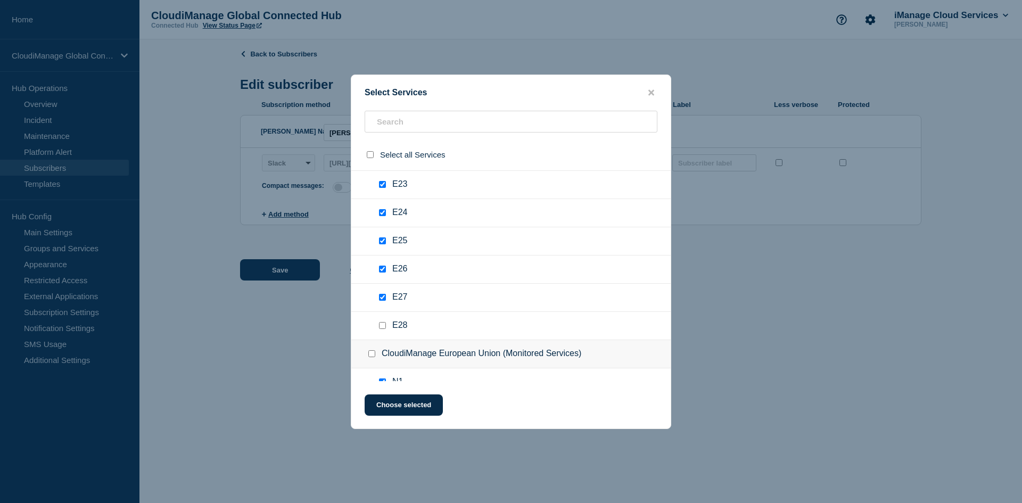
scroll to position [2875, 0]
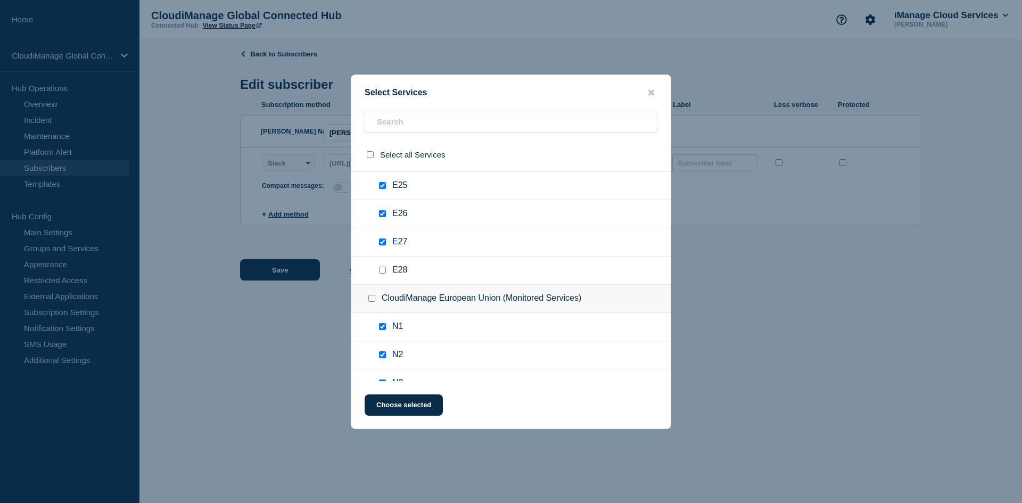
click at [383, 273] on input "E28 checkbox" at bounding box center [382, 270] width 7 height 7
checkbox input "true"
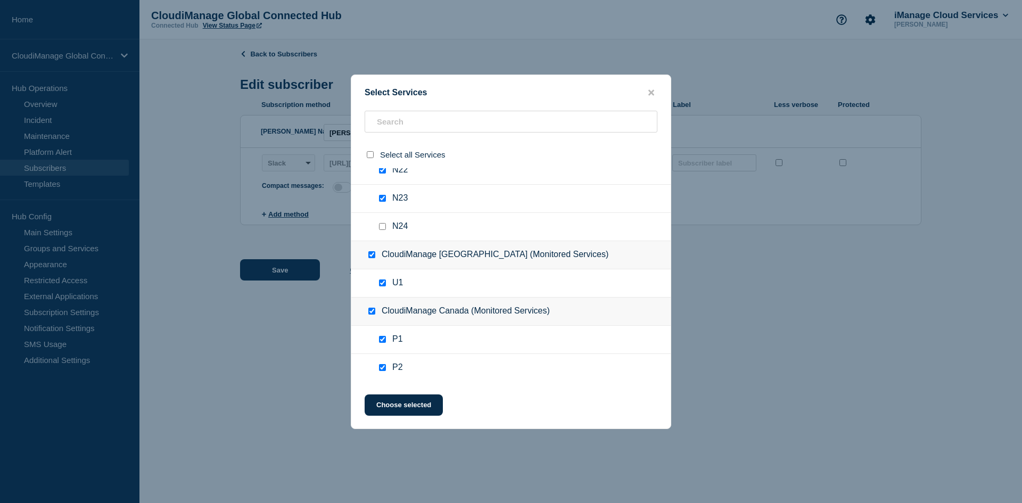
scroll to position [3621, 0]
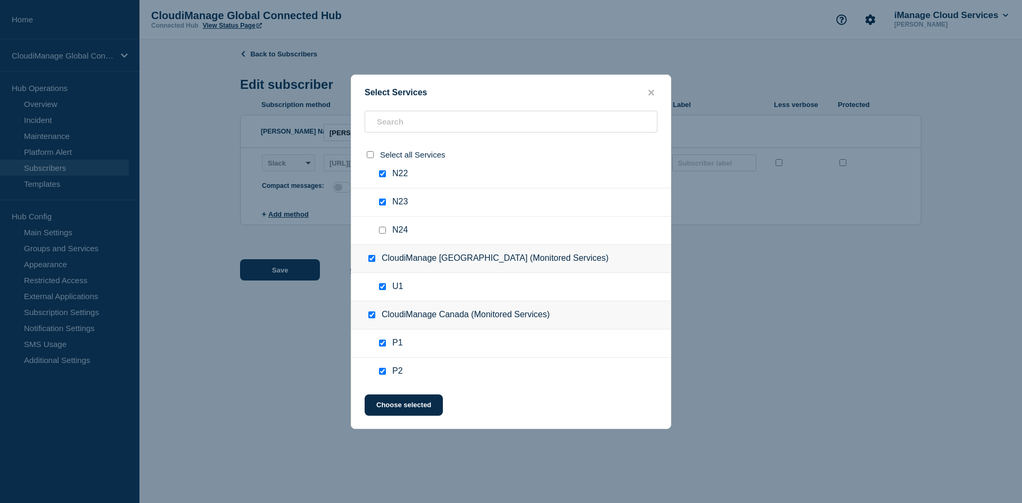
click at [385, 231] on input "N24 checkbox" at bounding box center [382, 230] width 7 height 7
checkbox input "true"
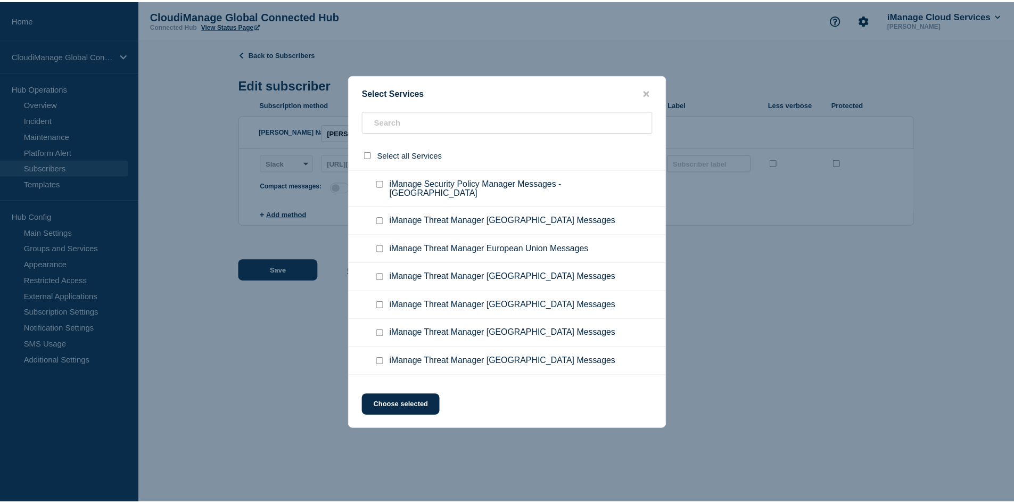
scroll to position [5378, 0]
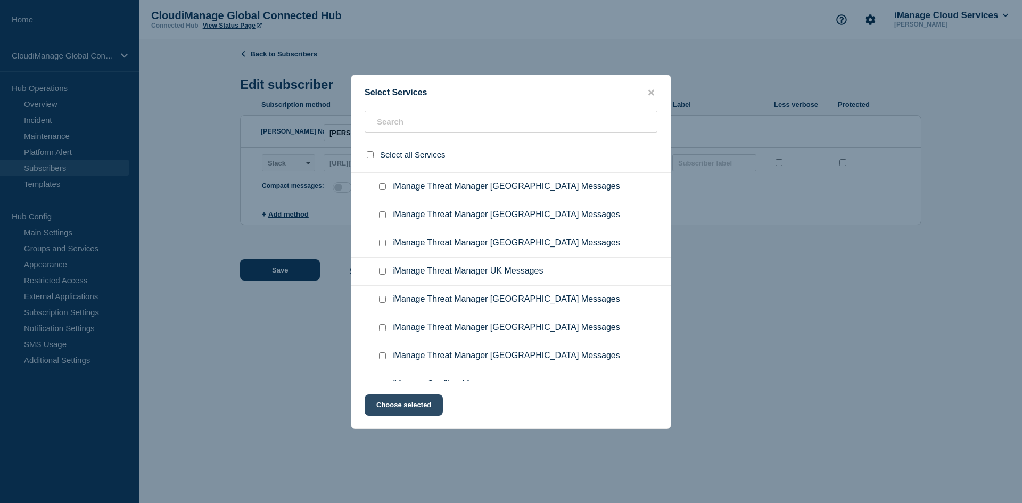
click at [419, 403] on button "Choose selected" at bounding box center [404, 405] width 78 height 21
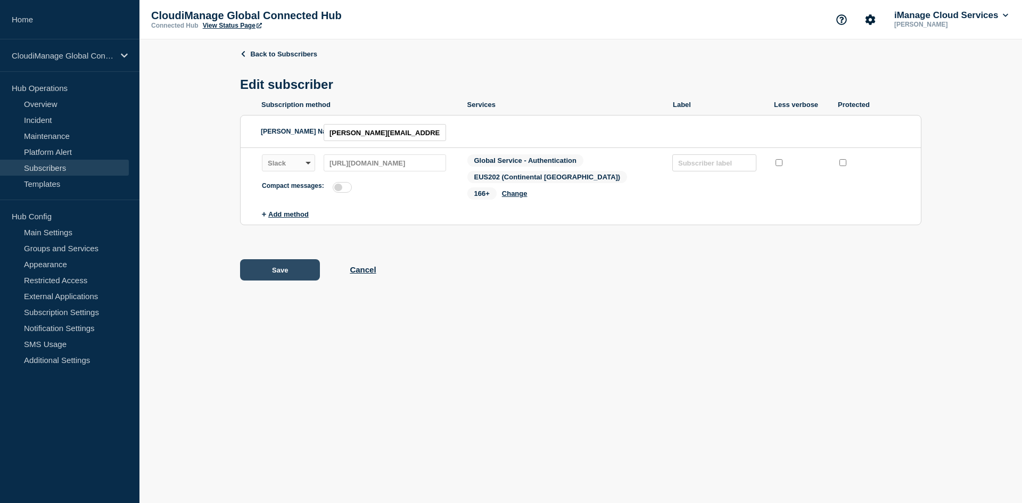
click at [284, 263] on button "Save" at bounding box center [280, 269] width 80 height 21
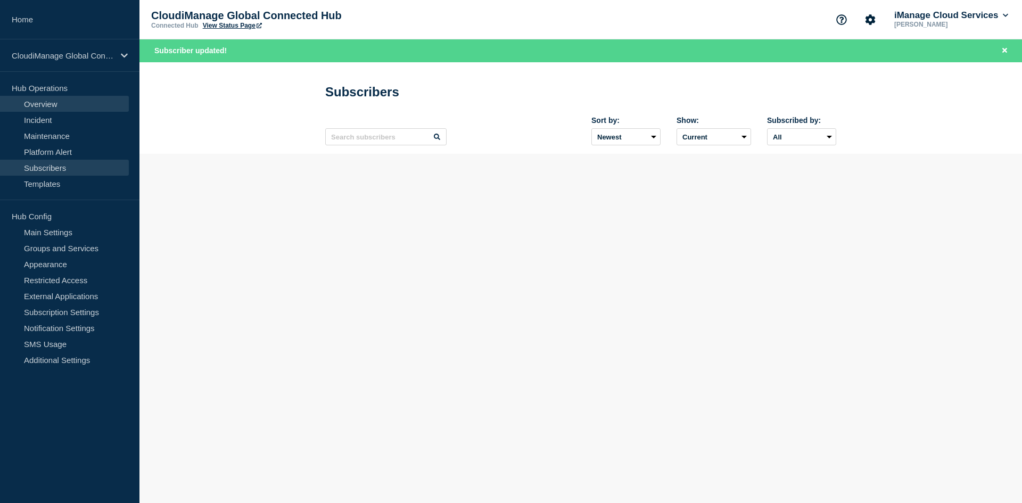
click at [47, 106] on link "Overview" at bounding box center [64, 104] width 129 height 16
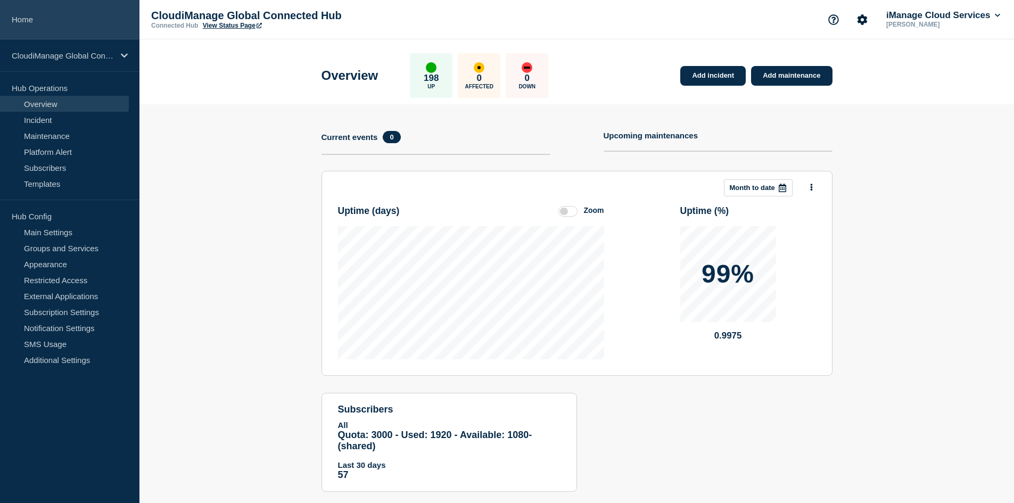
click at [47, 31] on link "Home" at bounding box center [70, 19] width 140 height 39
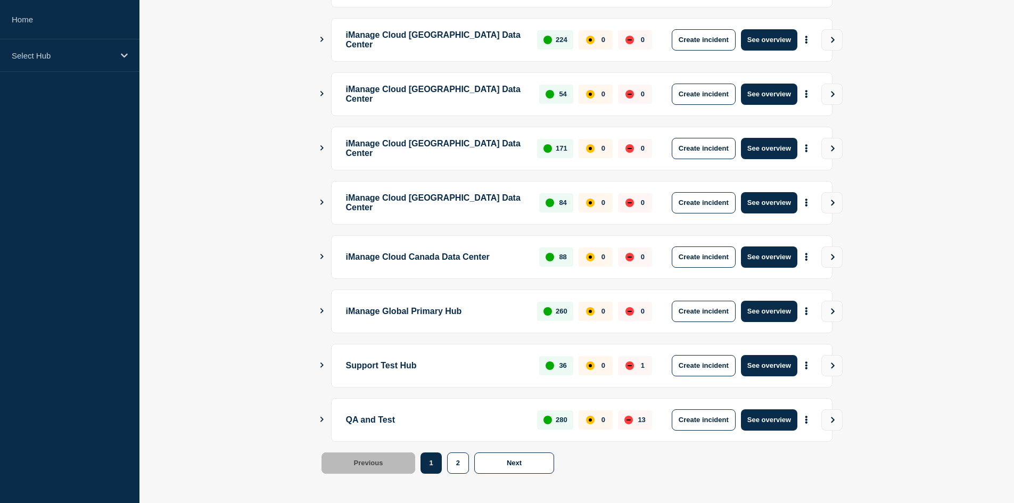
scroll to position [252, 0]
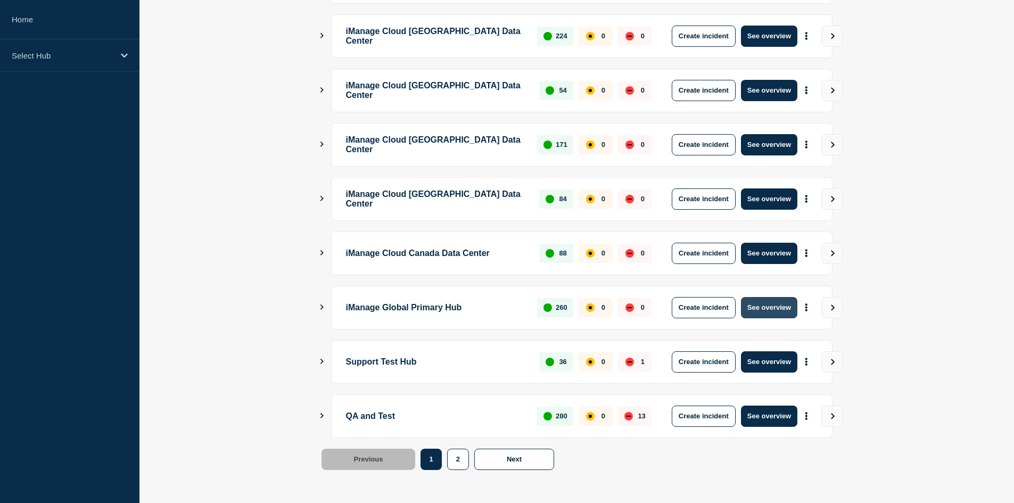
click at [777, 310] on button "See overview" at bounding box center [769, 307] width 56 height 21
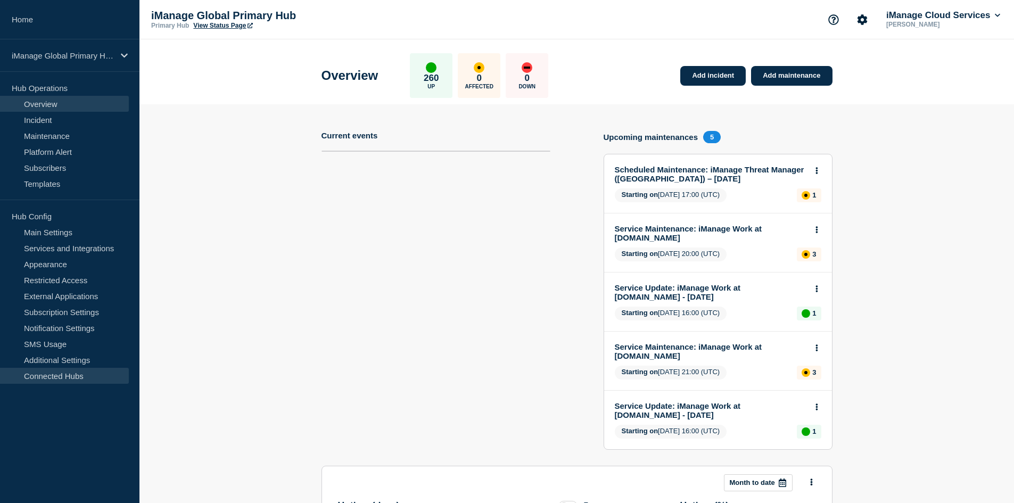
click at [68, 377] on link "Connected Hubs" at bounding box center [64, 376] width 129 height 16
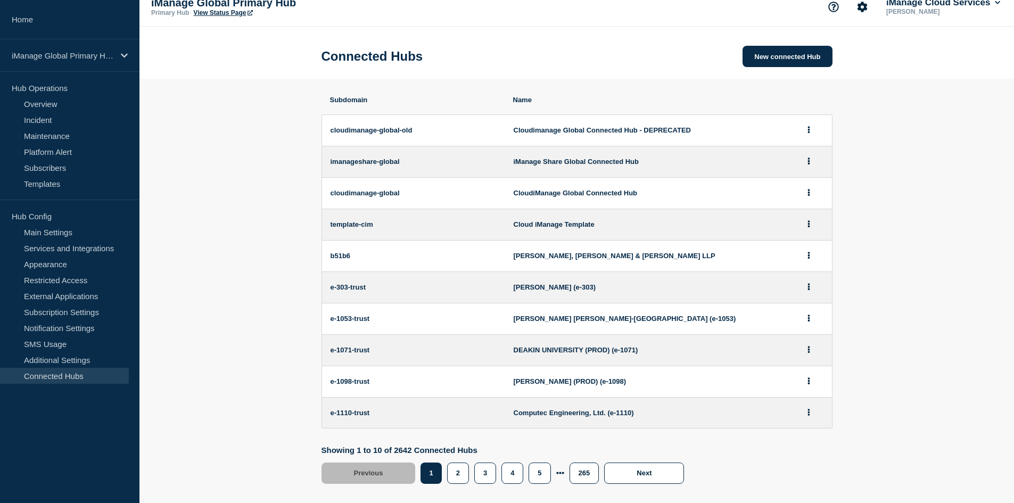
scroll to position [30, 0]
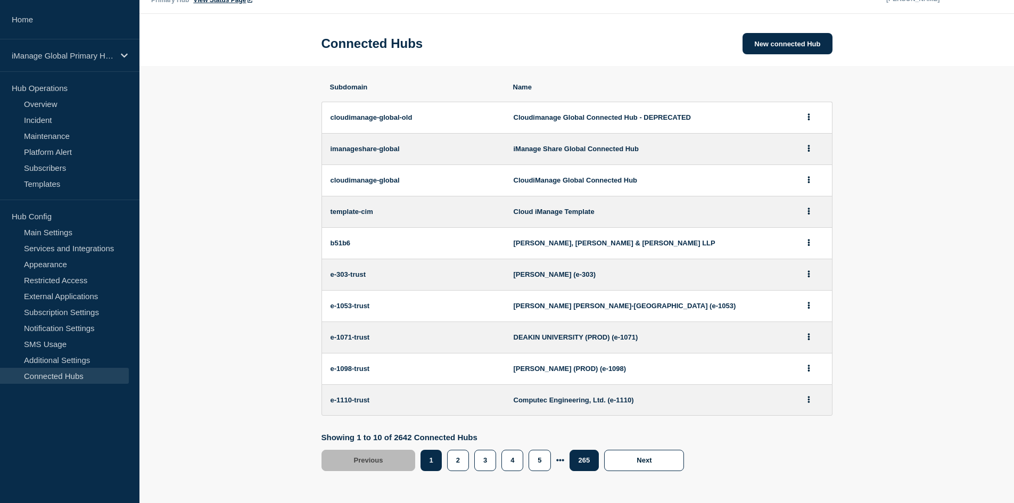
click at [591, 459] on button "265" at bounding box center [585, 460] width 30 height 21
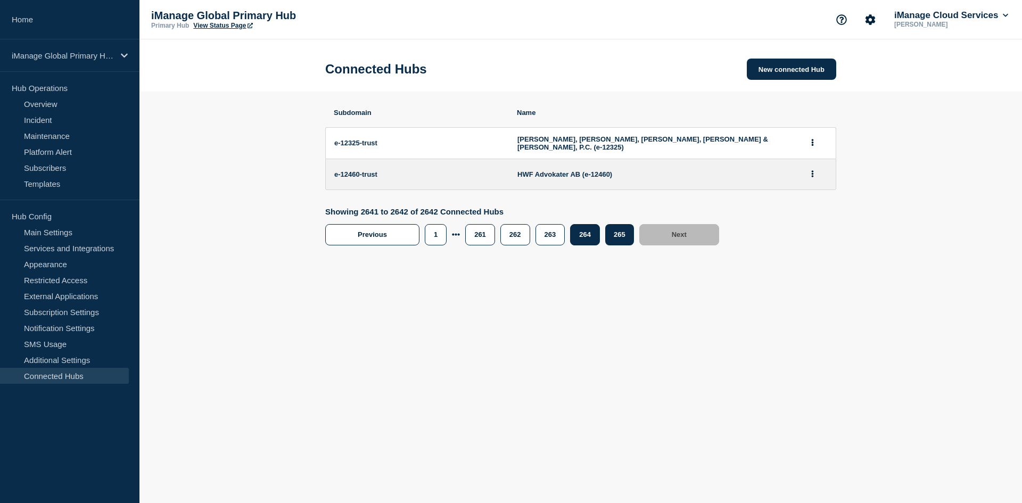
click at [589, 241] on button "264" at bounding box center [585, 234] width 30 height 21
